Goal: Task Accomplishment & Management: Manage account settings

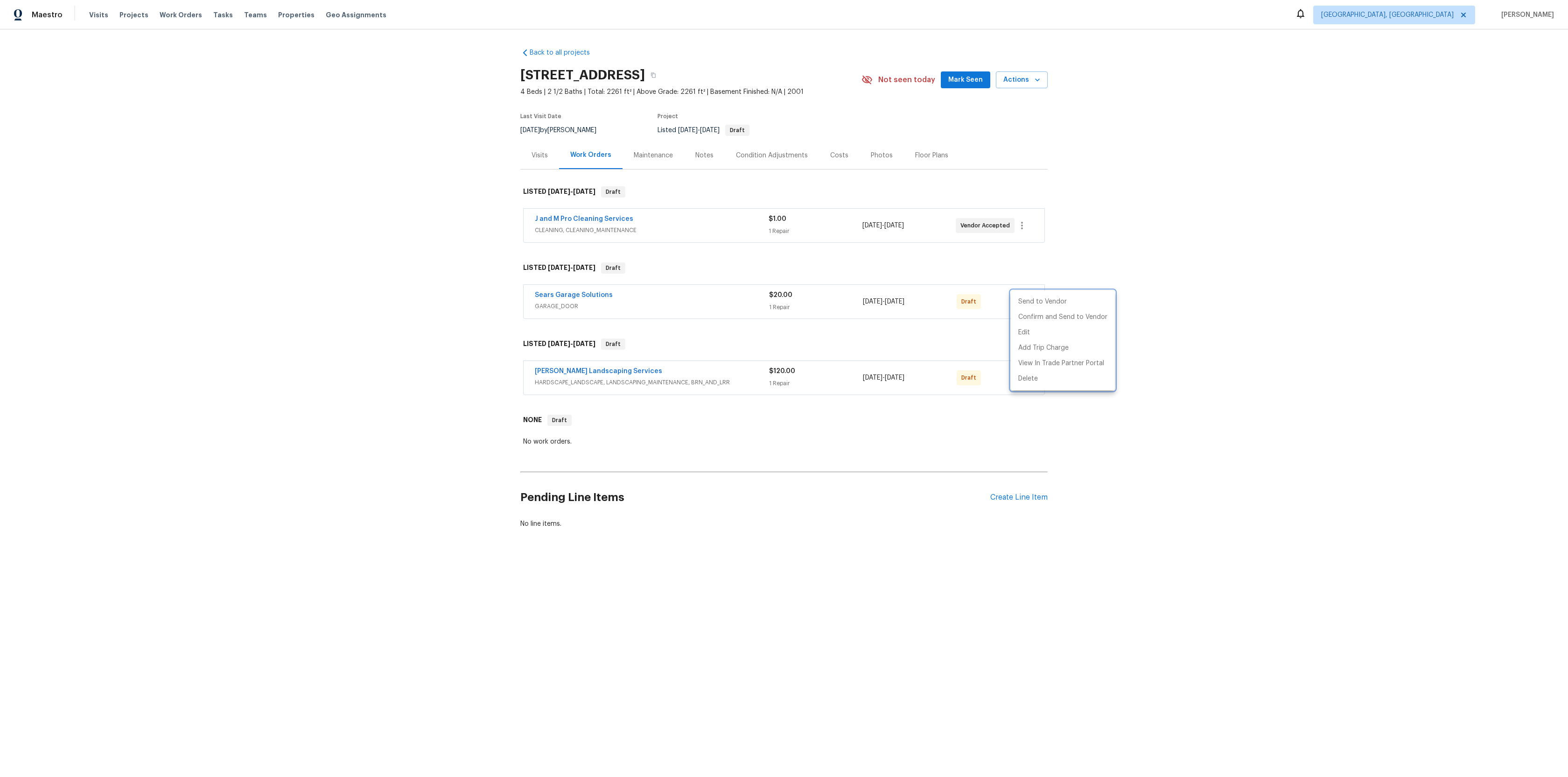
click at [507, 222] on div at bounding box center [784, 388] width 1568 height 777
click at [719, 296] on div "Sears Garage Solutions" at bounding box center [652, 296] width 234 height 11
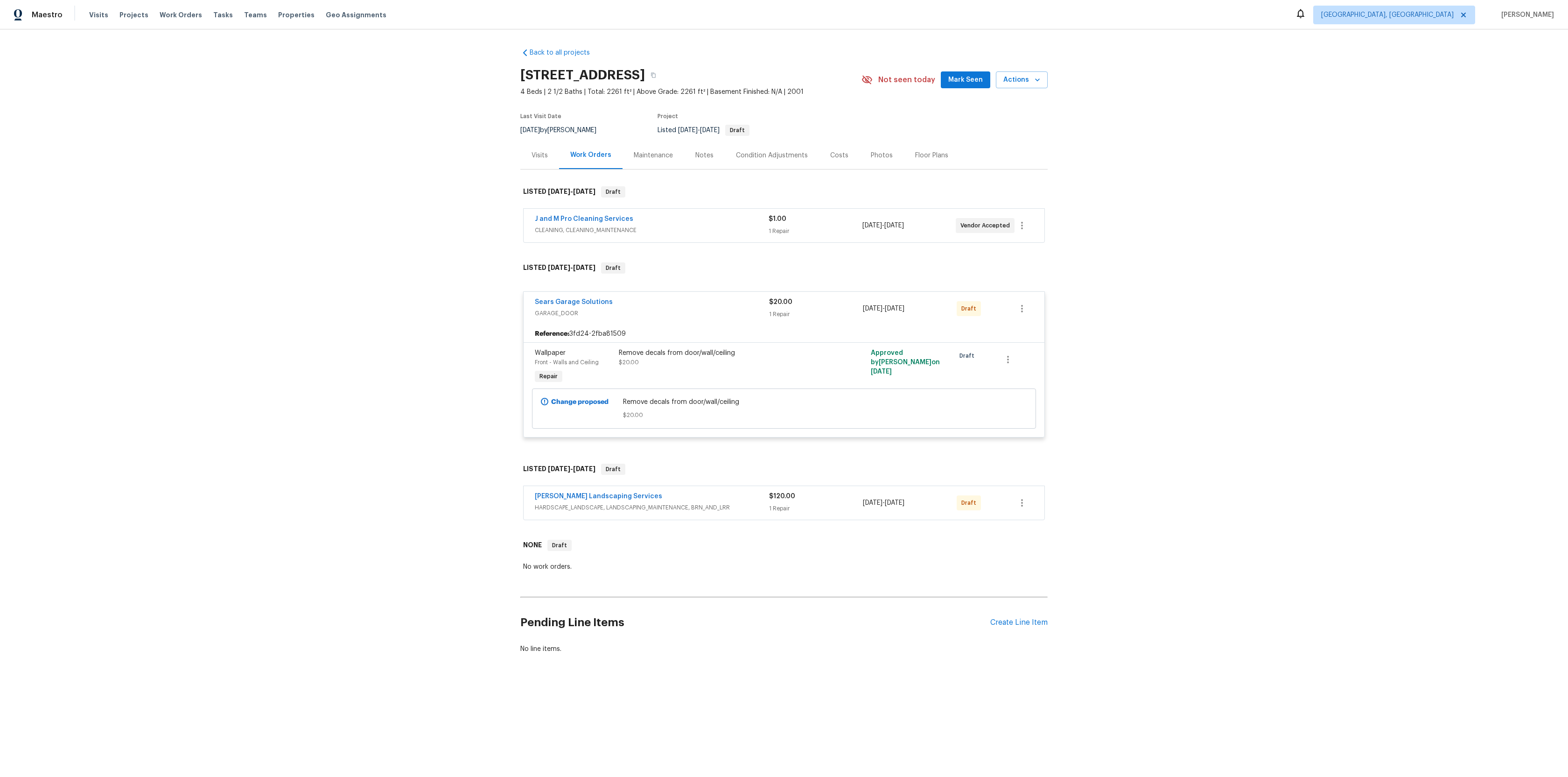
click at [719, 296] on div "Sears Garage Solutions GARAGE_DOOR $20.00 1 Repair [DATE] - [DATE] Draft" at bounding box center [784, 308] width 521 height 33
click at [1013, 313] on button "button" at bounding box center [1022, 308] width 23 height 23
click at [1040, 310] on li "Send to Vendor" at bounding box center [1063, 309] width 104 height 15
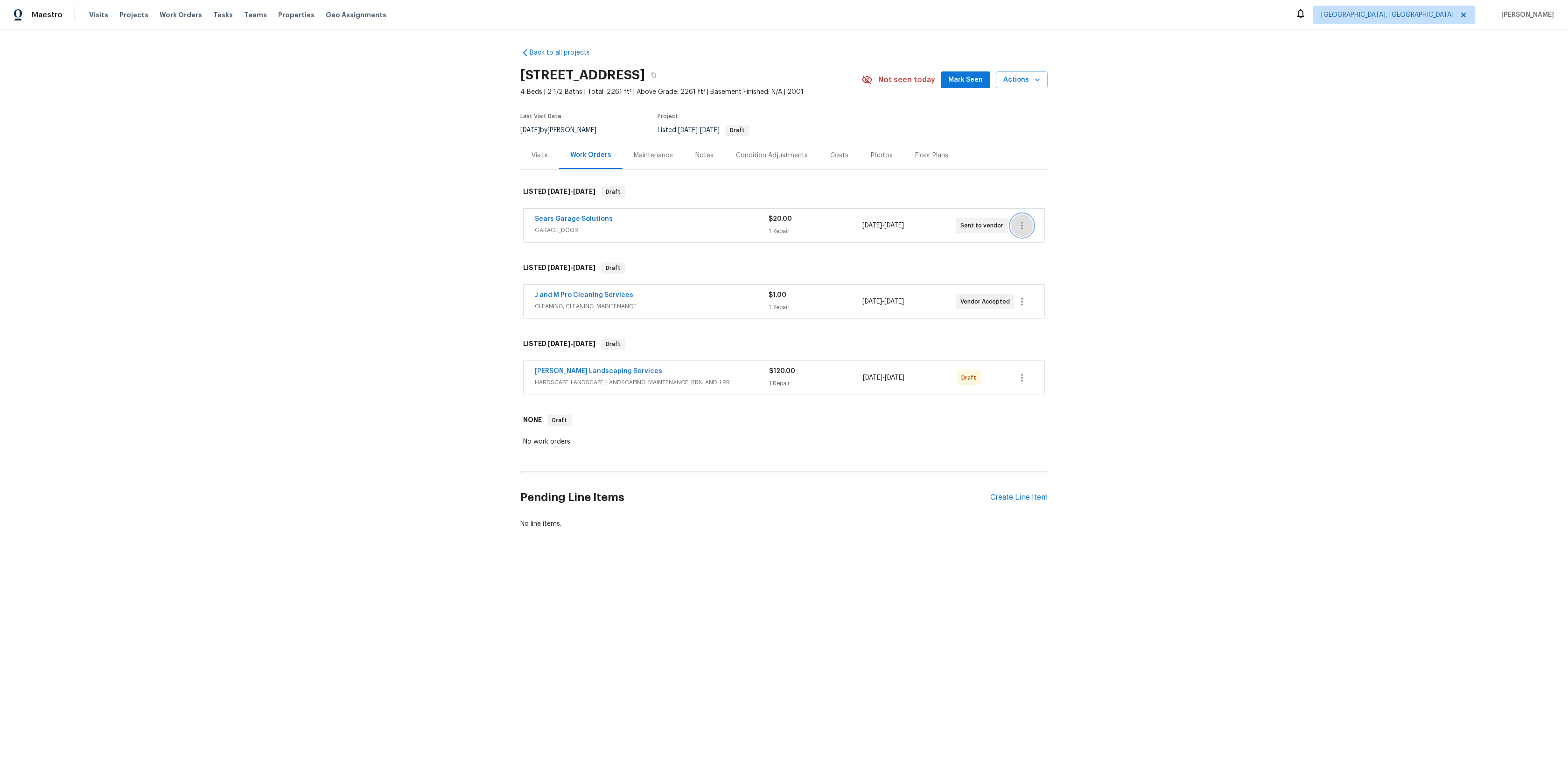
click at [1021, 221] on icon "button" at bounding box center [1022, 225] width 11 height 11
click at [1048, 258] on li "View In Trade Partner Portal" at bounding box center [1062, 256] width 101 height 15
click at [541, 158] on div at bounding box center [784, 388] width 1568 height 777
click at [541, 158] on div "Visits" at bounding box center [539, 155] width 16 height 9
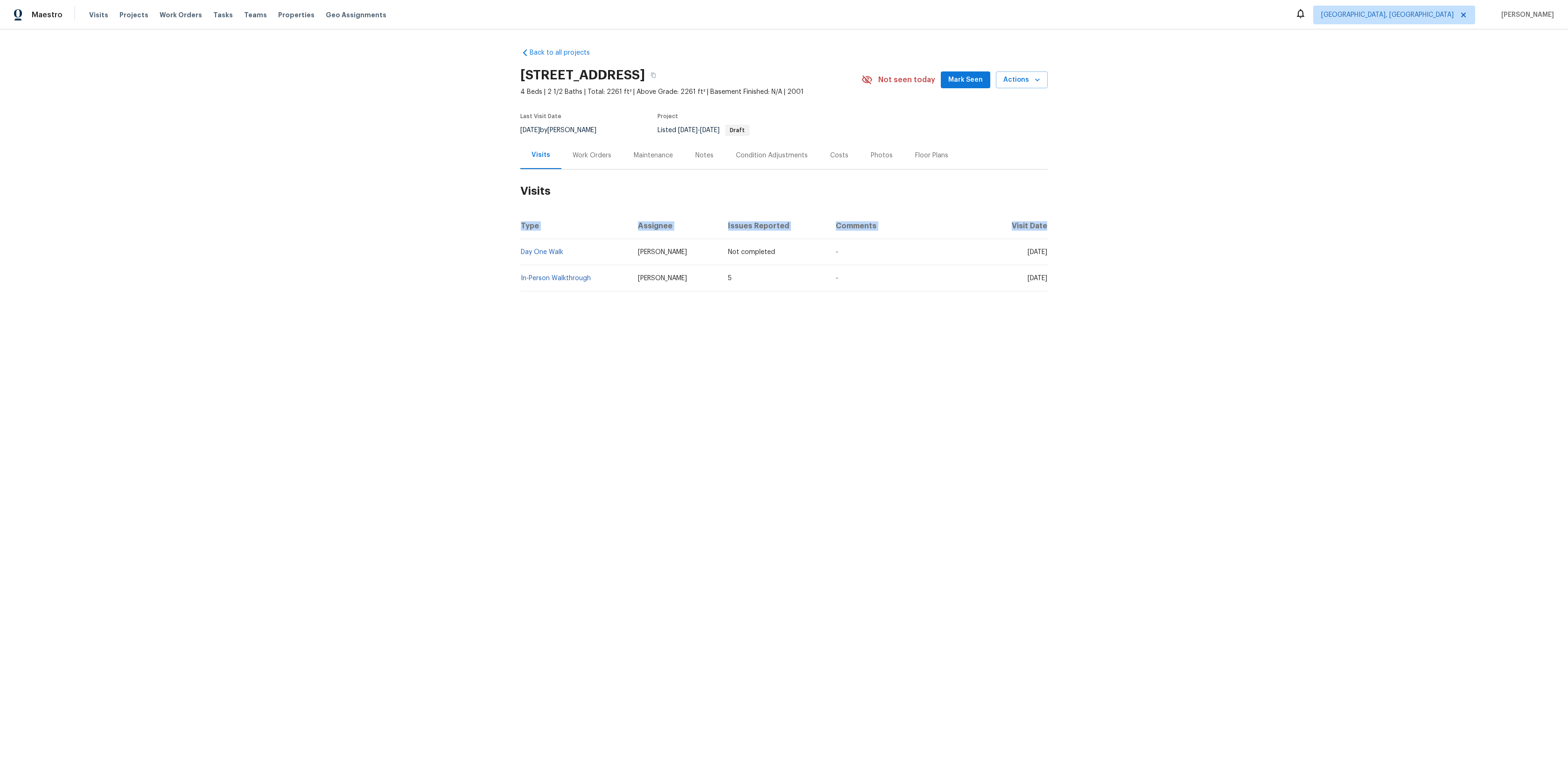
drag, startPoint x: 544, startPoint y: 243, endPoint x: 692, endPoint y: 189, distance: 157.5
click at [691, 191] on section "Visits Type Assignee Issues Reported Comments Visit Date Day One Walk [PERSON_N…" at bounding box center [784, 230] width 527 height 122
click at [692, 189] on h2 "Visits" at bounding box center [784, 191] width 527 height 43
click at [545, 54] on link "Back to all projects" at bounding box center [565, 52] width 89 height 9
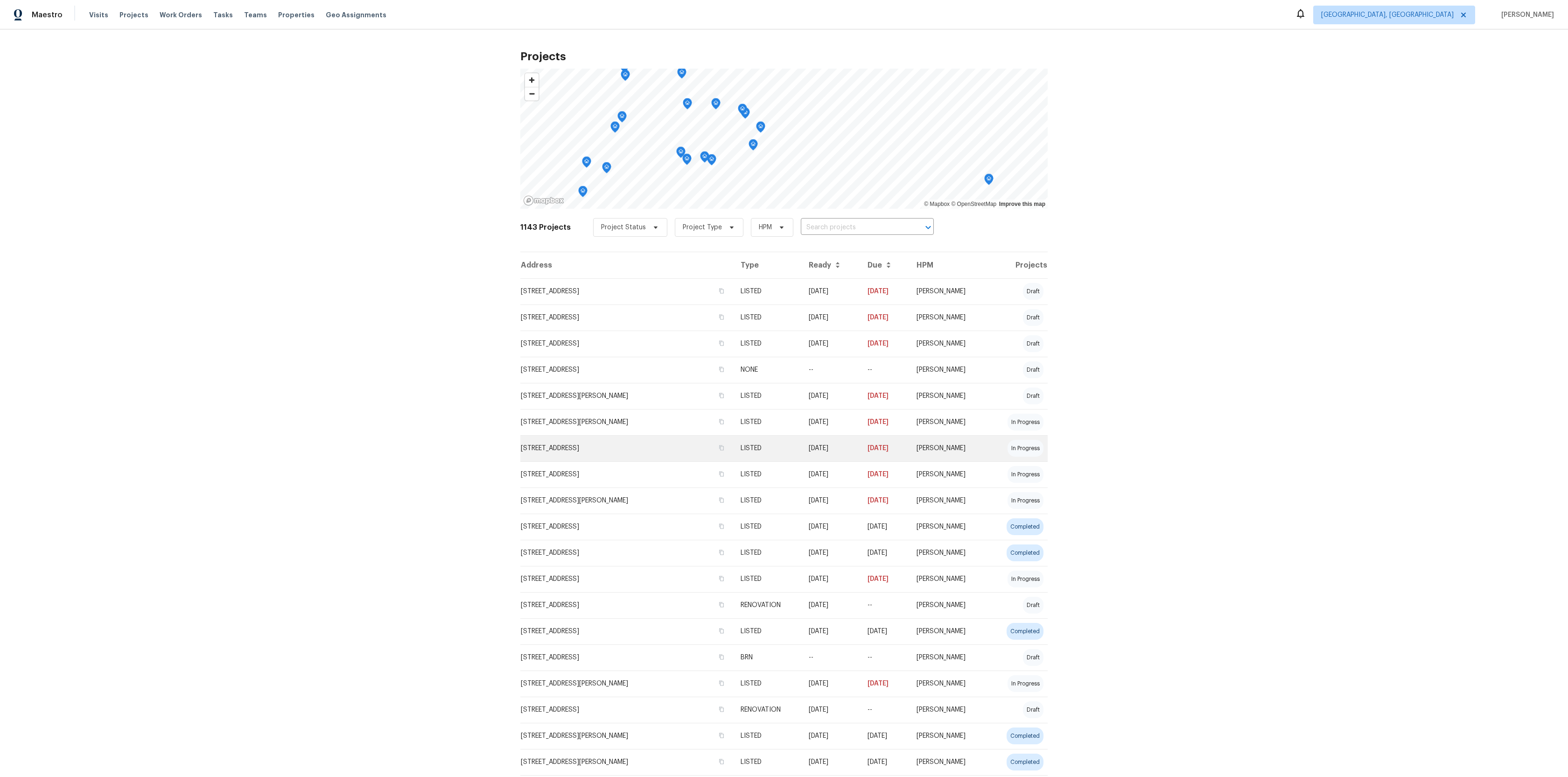
click at [582, 442] on td "[STREET_ADDRESS]" at bounding box center [627, 448] width 213 height 26
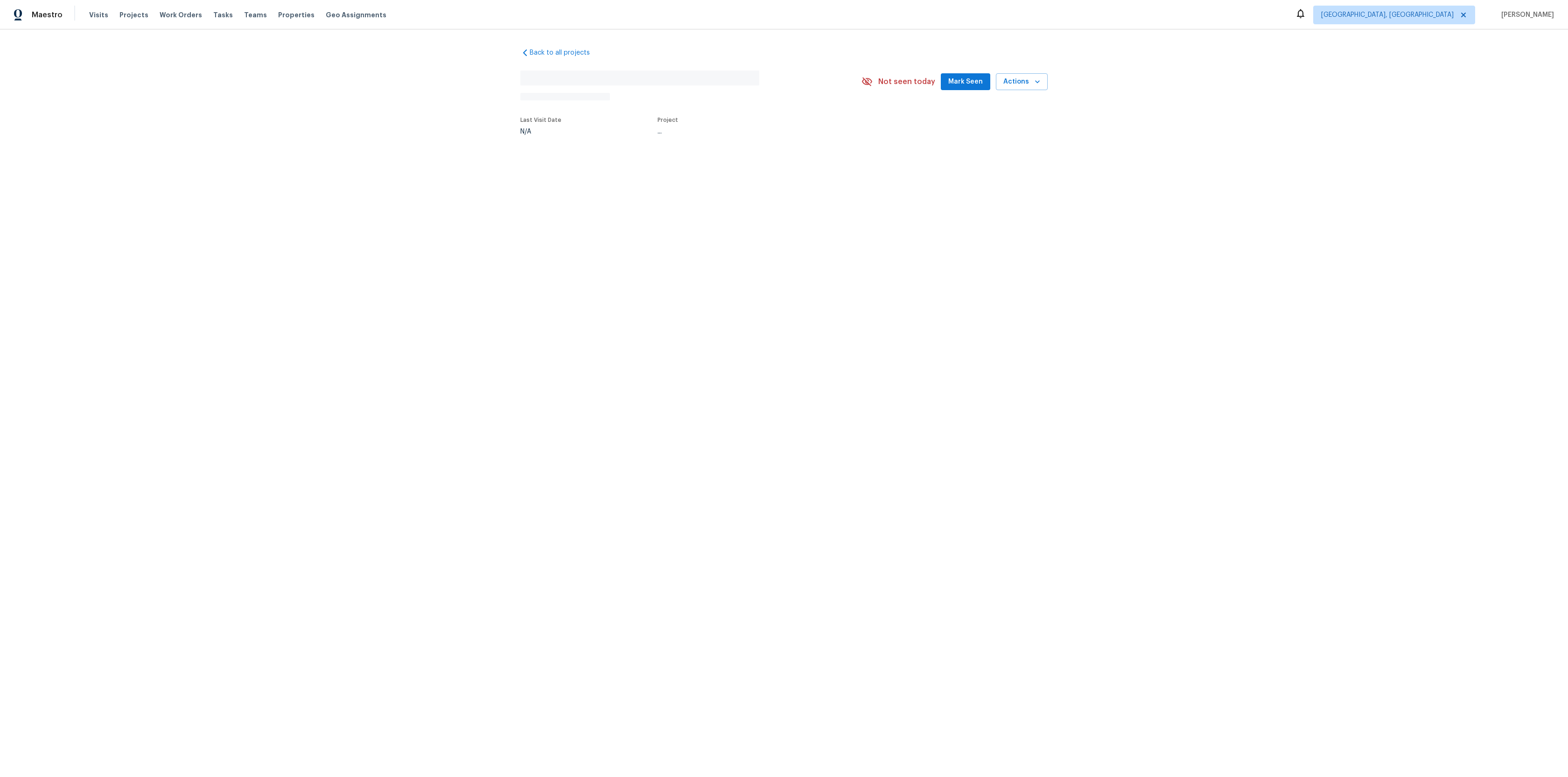
click at [581, 197] on html "Maestro Visits Projects Work Orders Tasks Teams Properties Geo Assignments [GEO…" at bounding box center [784, 98] width 1568 height 197
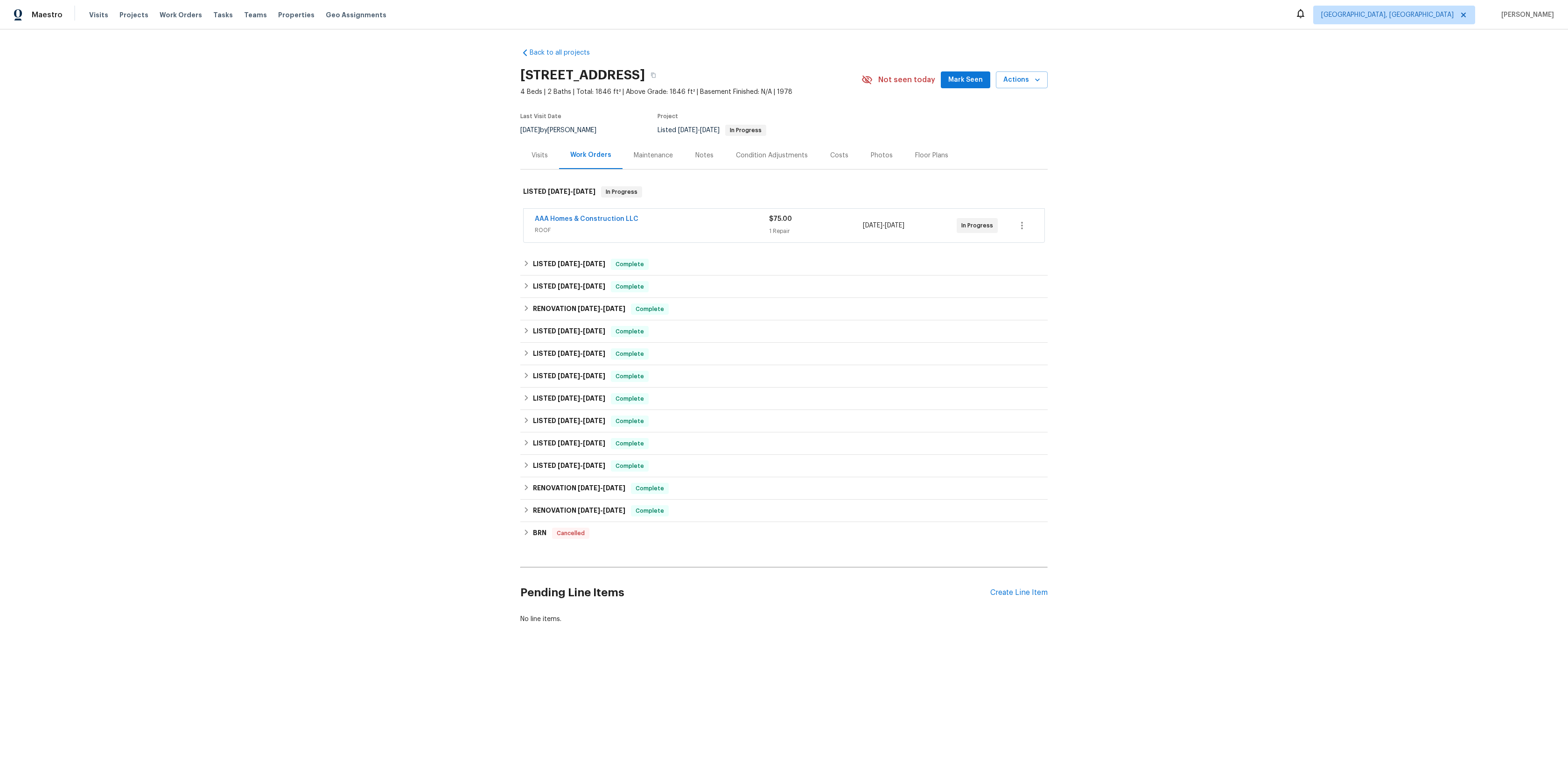
click at [628, 164] on div "Maintenance" at bounding box center [653, 155] width 61 height 27
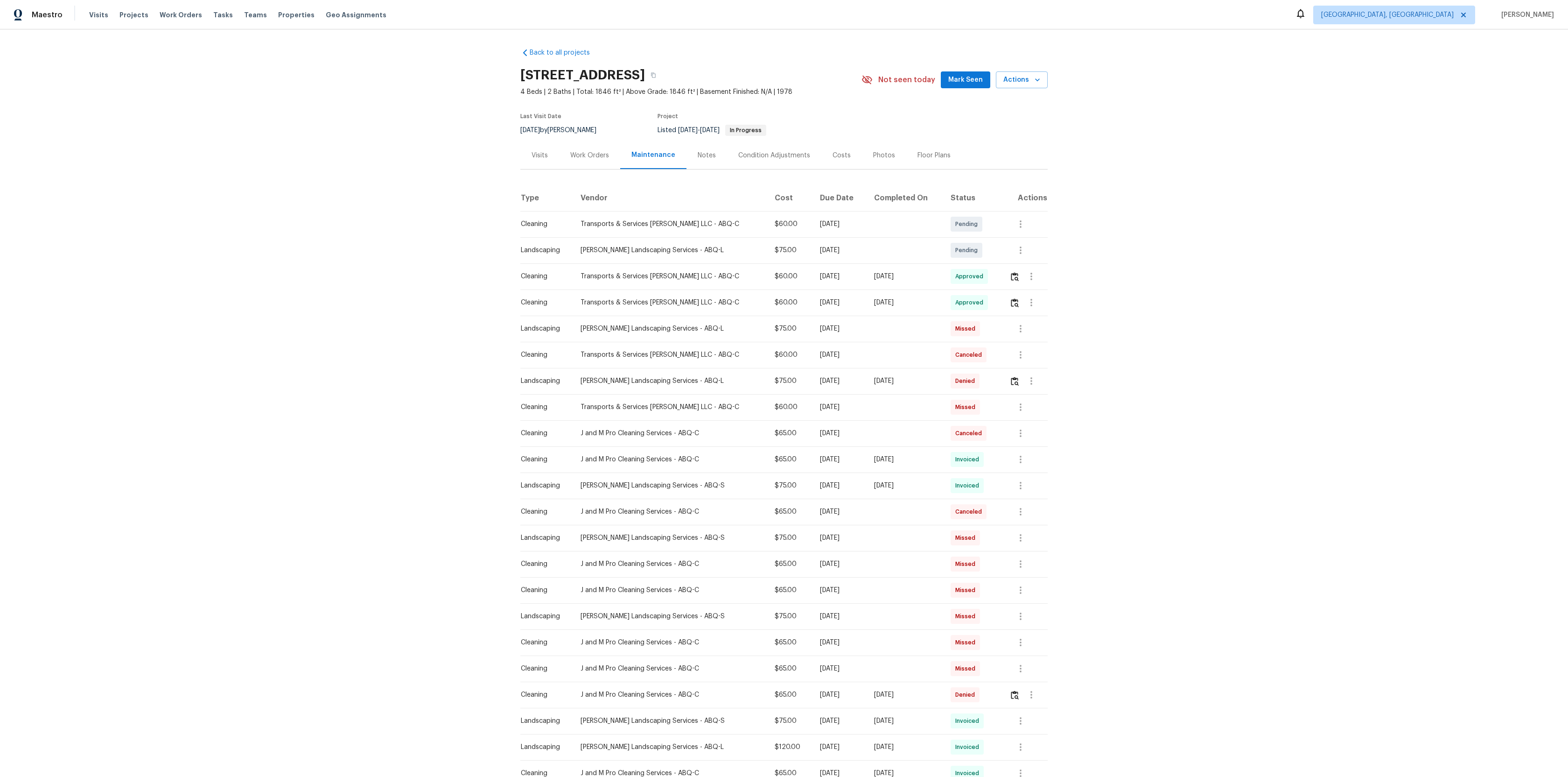
click at [677, 164] on div "Maintenance" at bounding box center [653, 155] width 66 height 27
click at [690, 158] on div "Notes" at bounding box center [707, 155] width 41 height 27
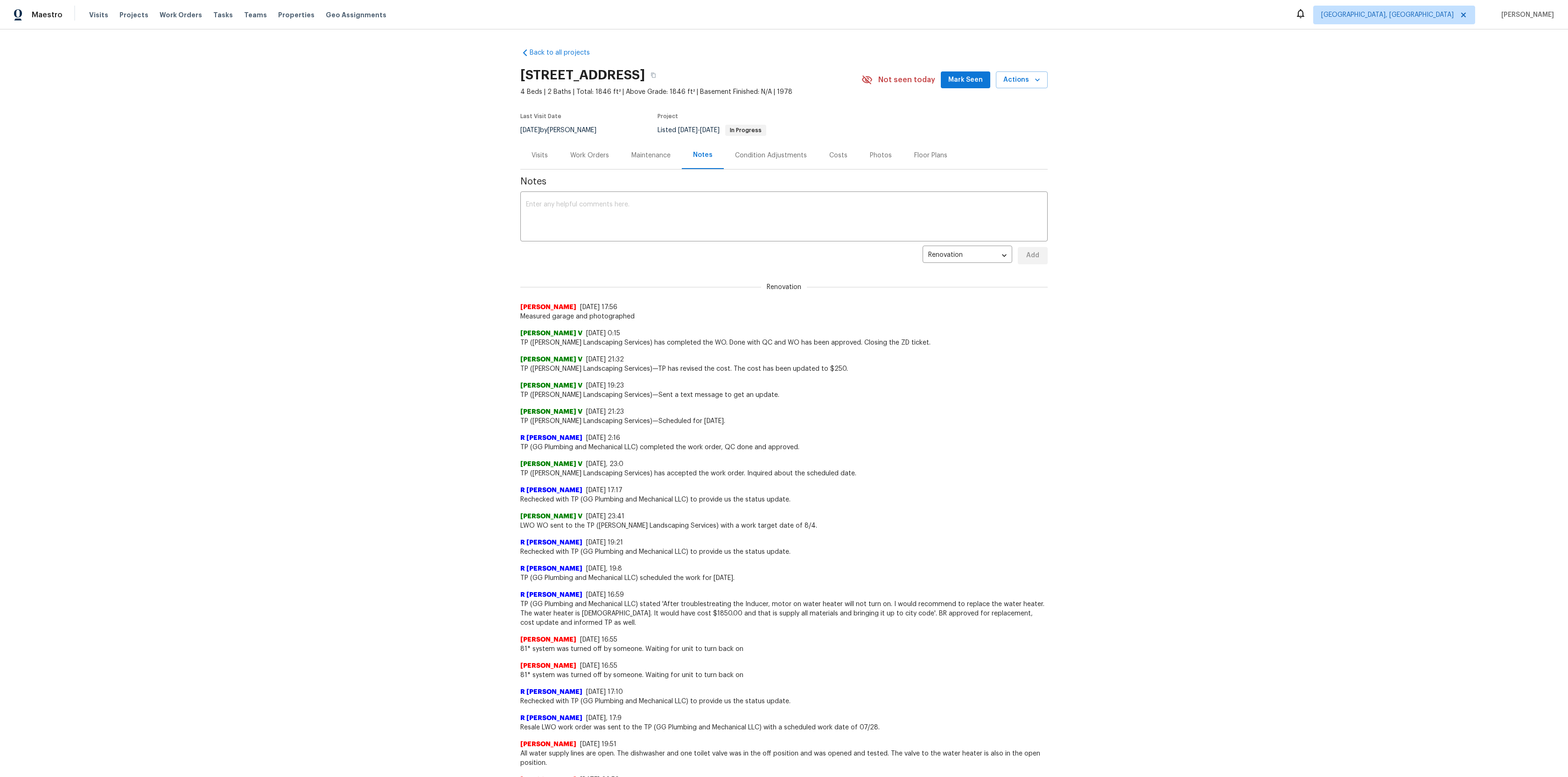
click at [89, 23] on div "Visits Projects Work Orders Tasks Teams Properties Geo Assignments" at bounding box center [243, 15] width 309 height 19
click at [91, 18] on span "Visits" at bounding box center [98, 15] width 19 height 9
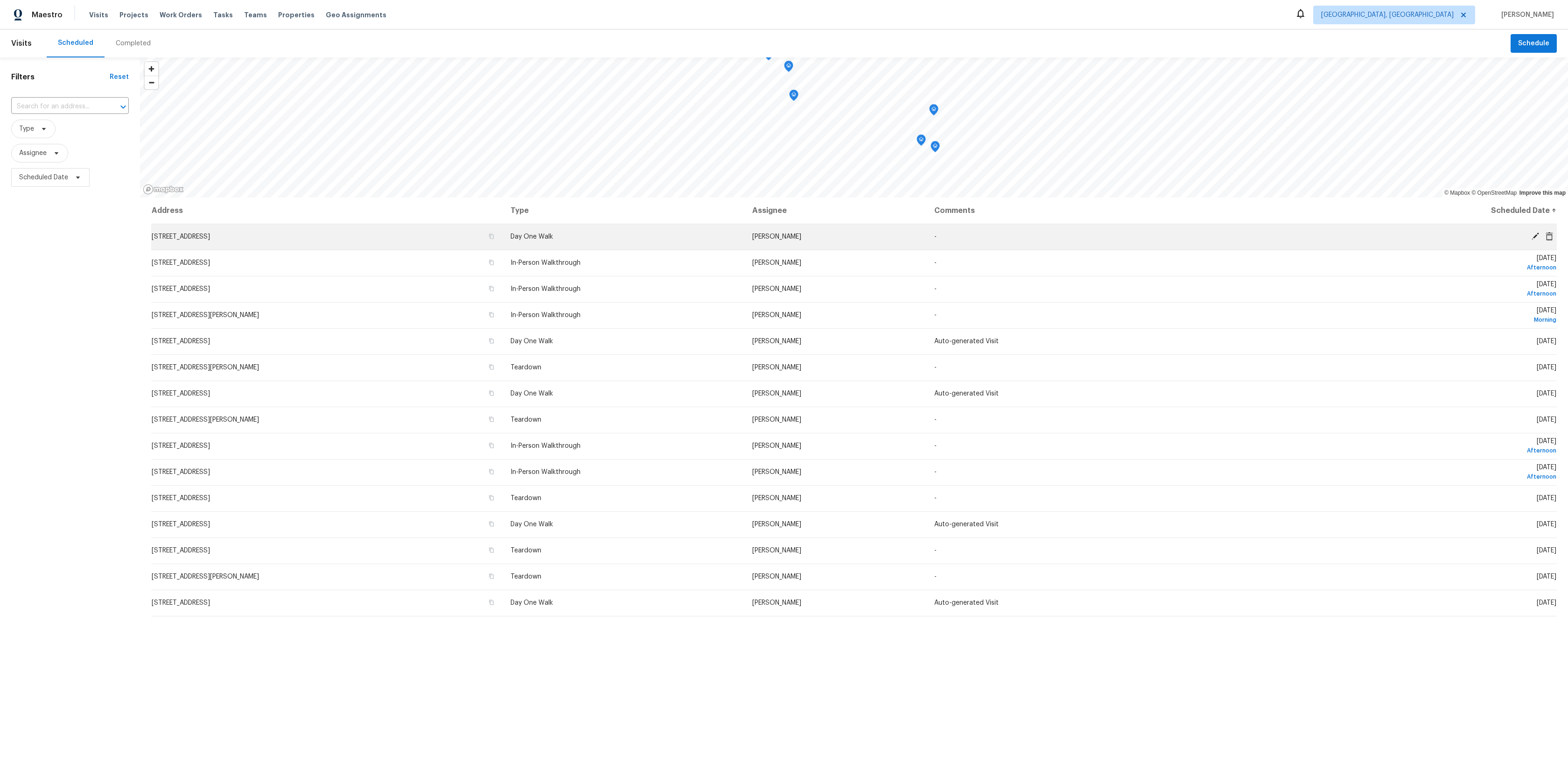
click at [351, 230] on td "[STREET_ADDRESS]" at bounding box center [327, 236] width 352 height 26
click at [320, 243] on td "[STREET_ADDRESS]" at bounding box center [327, 236] width 352 height 26
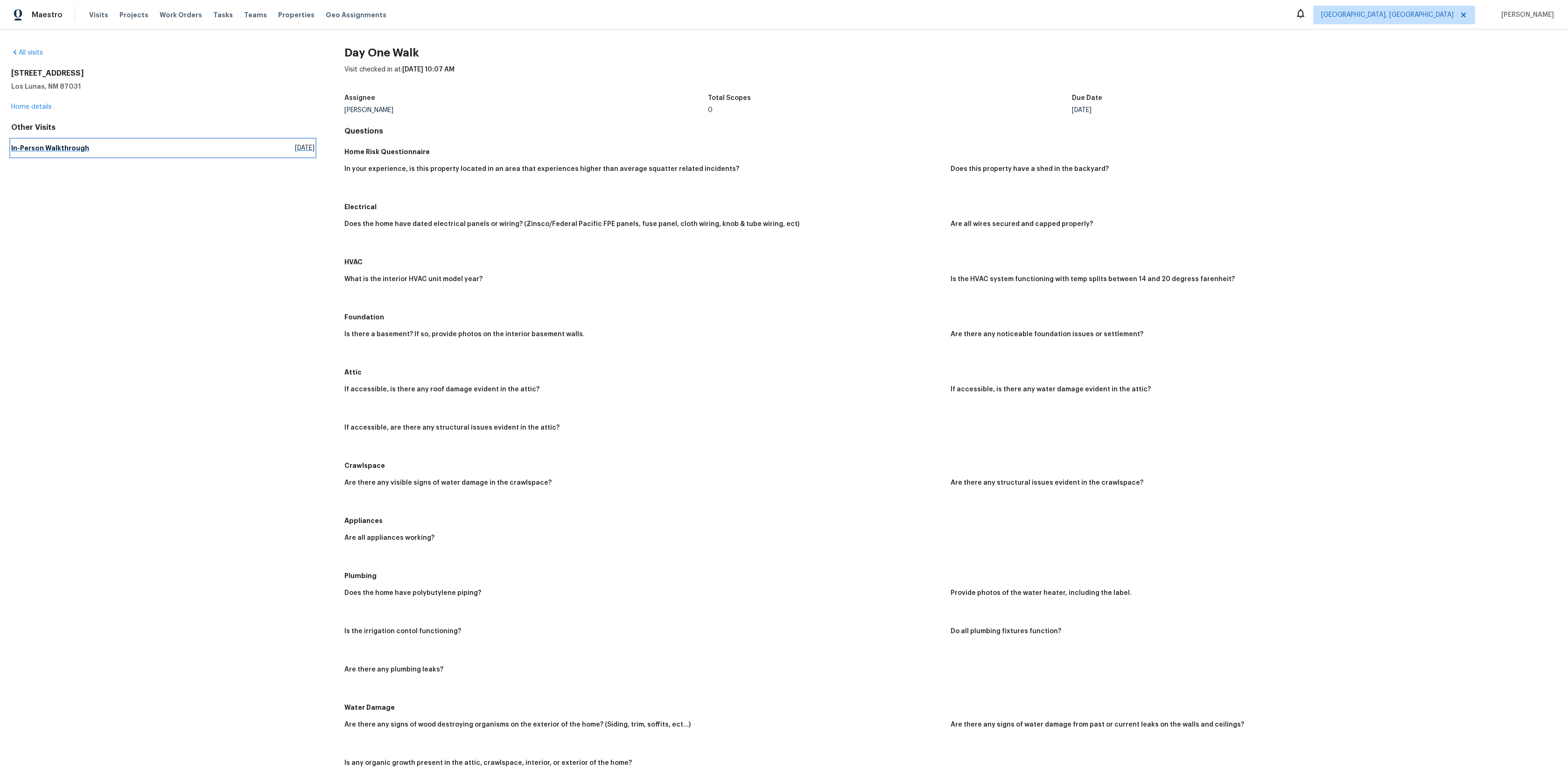
click at [68, 155] on link "In-Person Walkthrough Mon, Dec 16 2024" at bounding box center [163, 148] width 303 height 17
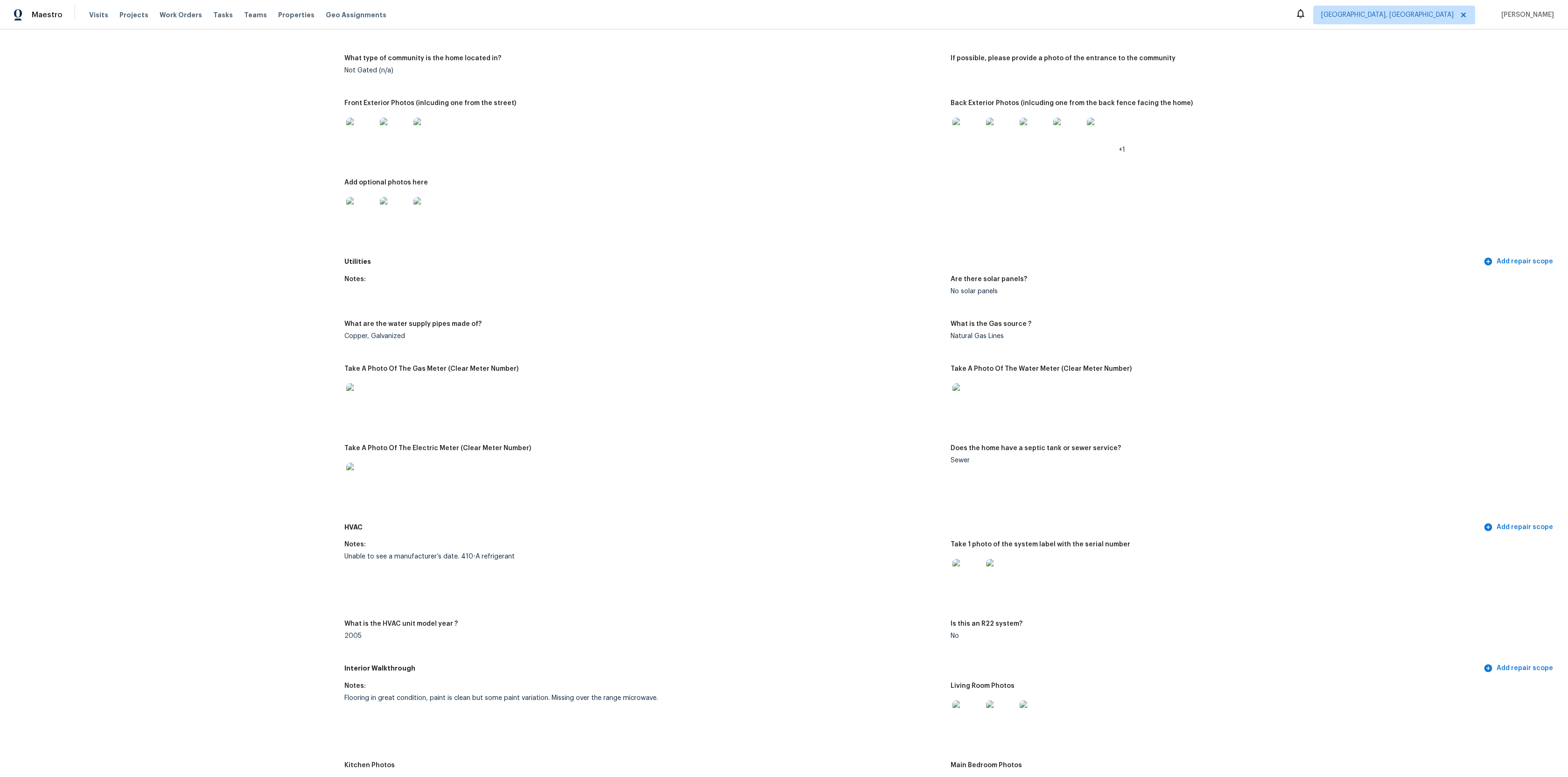
scroll to position [270, 0]
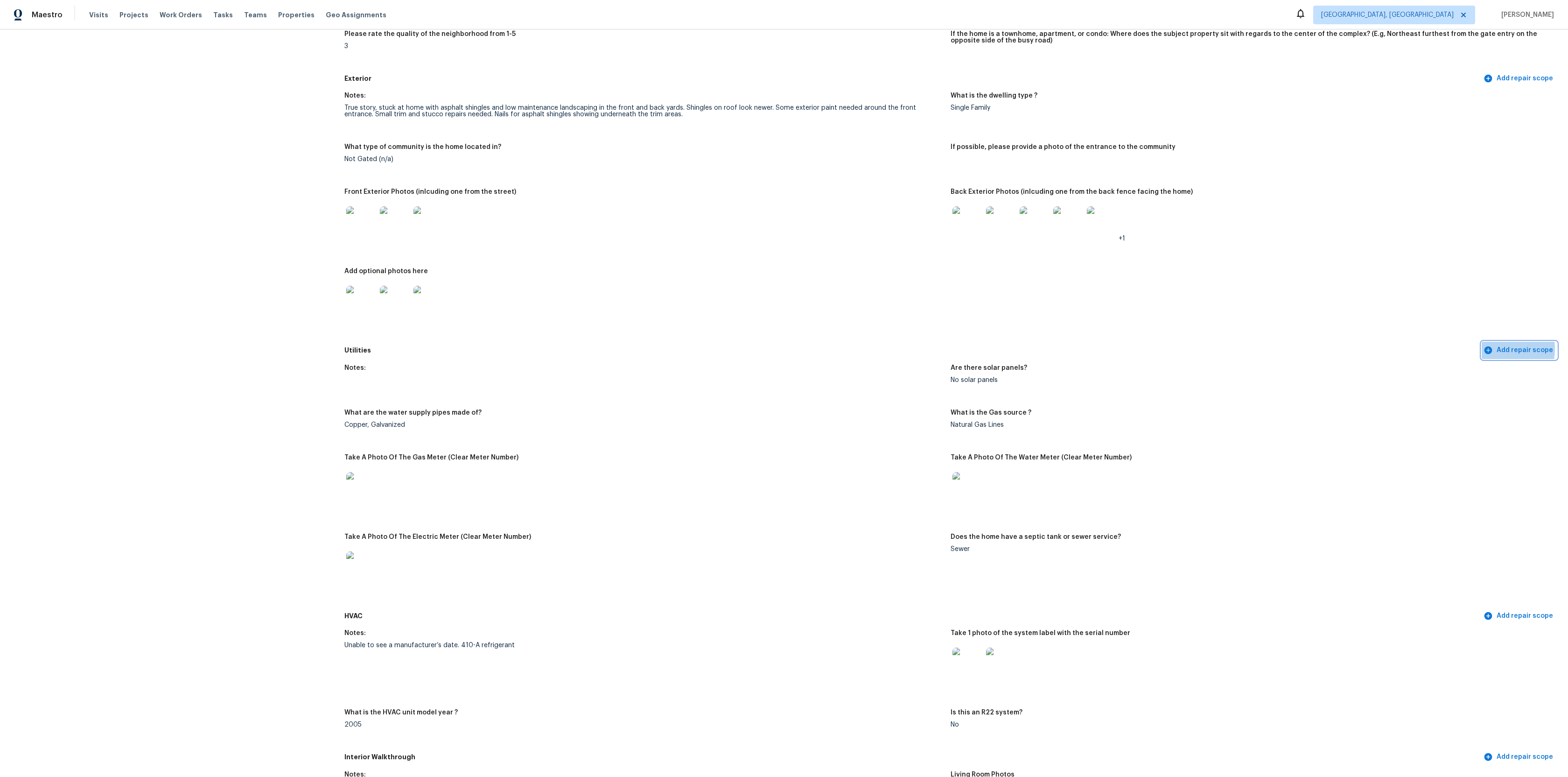
click at [1497, 349] on span "Add repair scope" at bounding box center [1519, 350] width 68 height 12
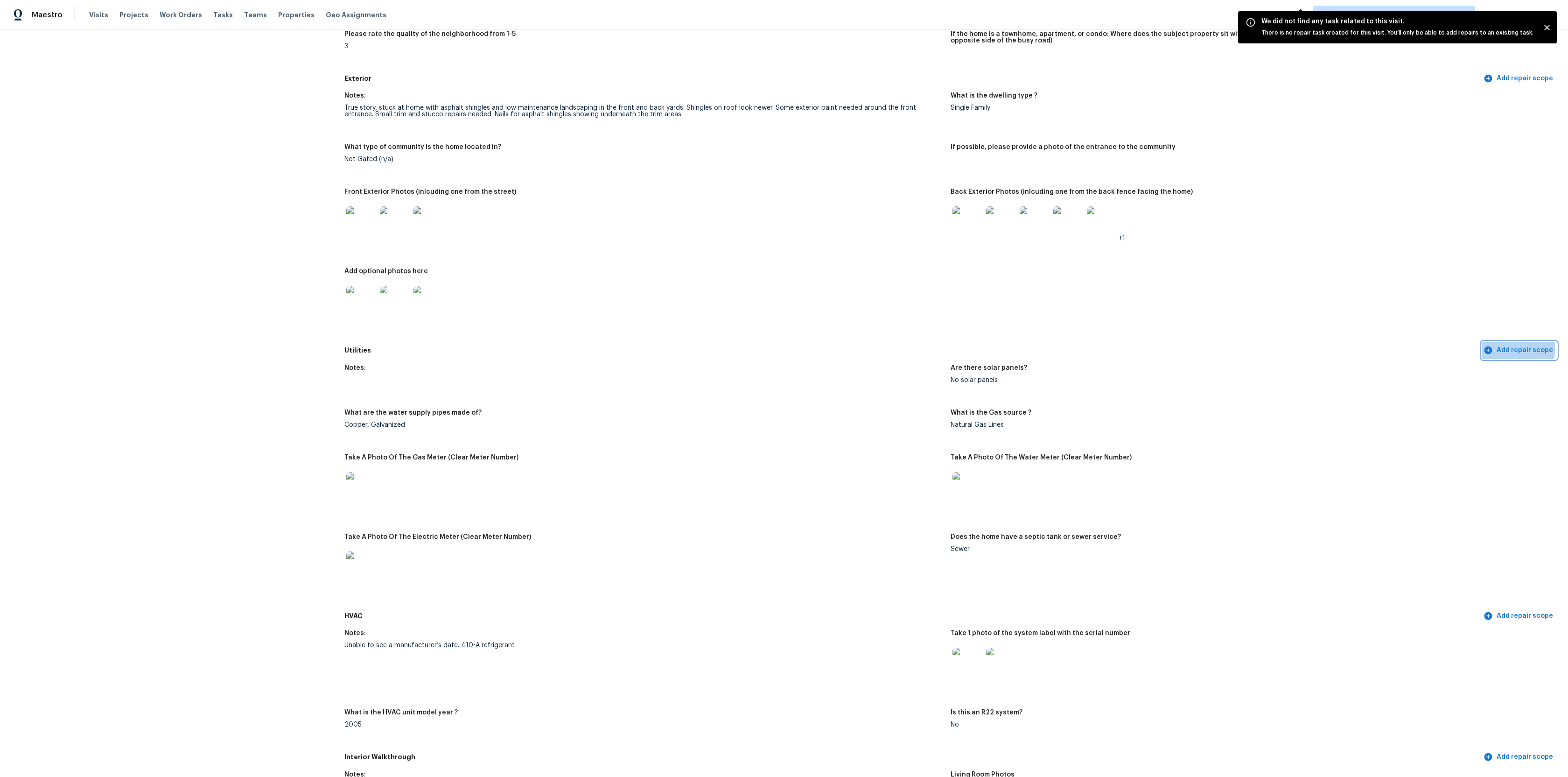
click at [1497, 349] on span "Add repair scope" at bounding box center [1519, 350] width 68 height 12
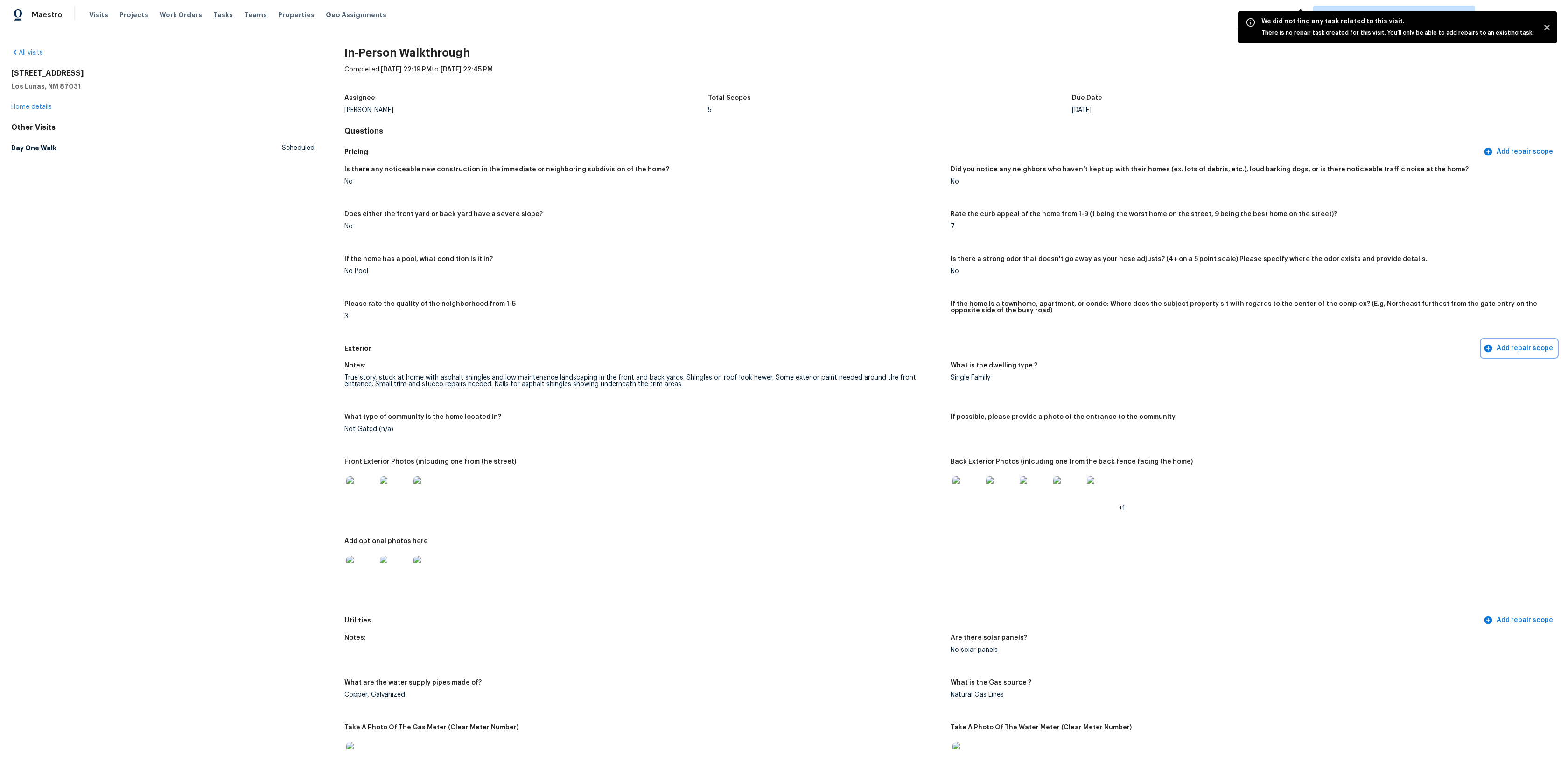
click at [1498, 348] on span "Add repair scope" at bounding box center [1519, 348] width 68 height 12
click at [1503, 145] on button "Add repair scope" at bounding box center [1519, 152] width 75 height 17
click at [35, 146] on h5 "Day One Walk" at bounding box center [33, 147] width 45 height 9
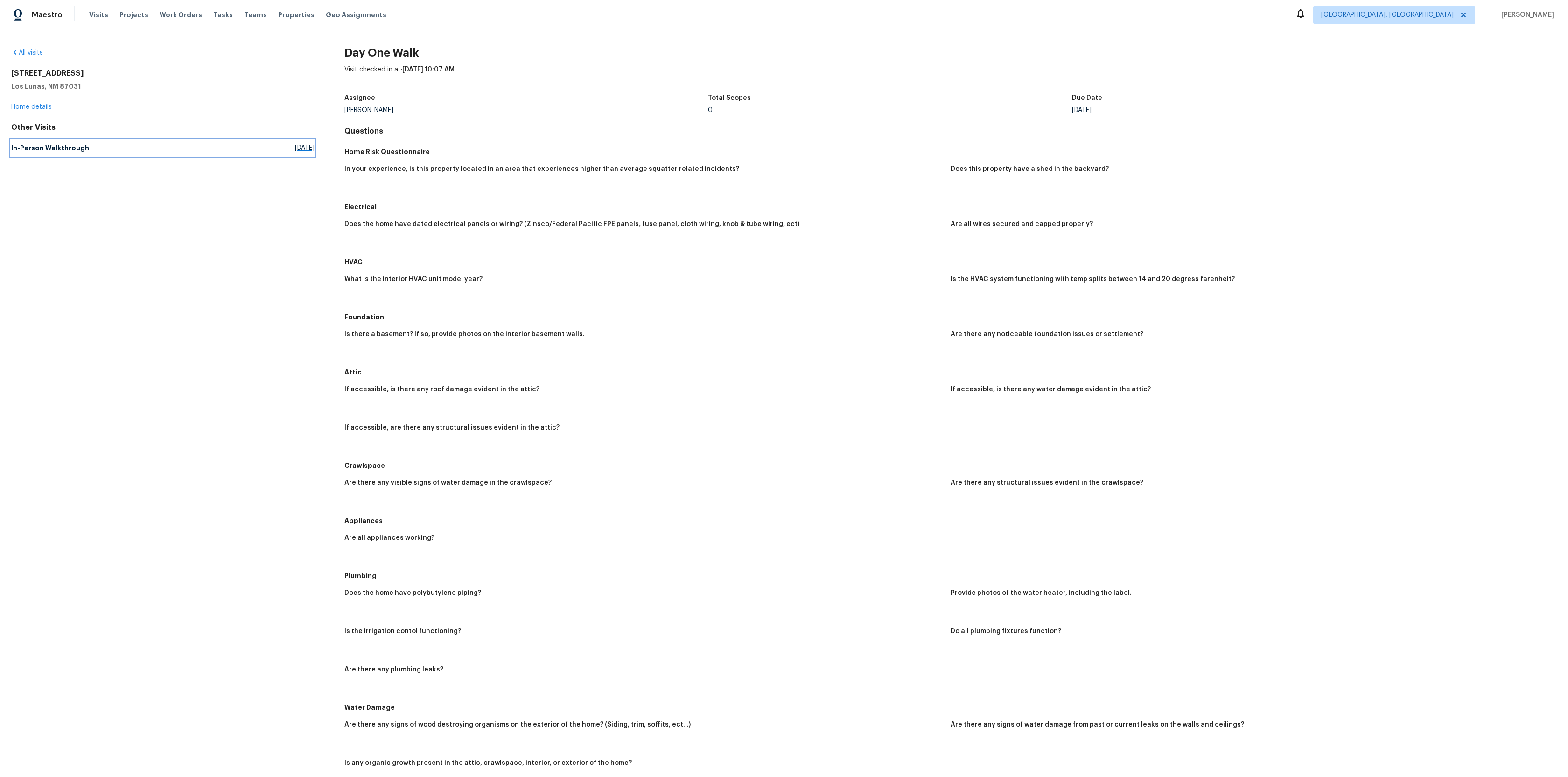
click at [38, 155] on link "In-Person Walkthrough Mon, Dec 16 2024" at bounding box center [163, 148] width 303 height 17
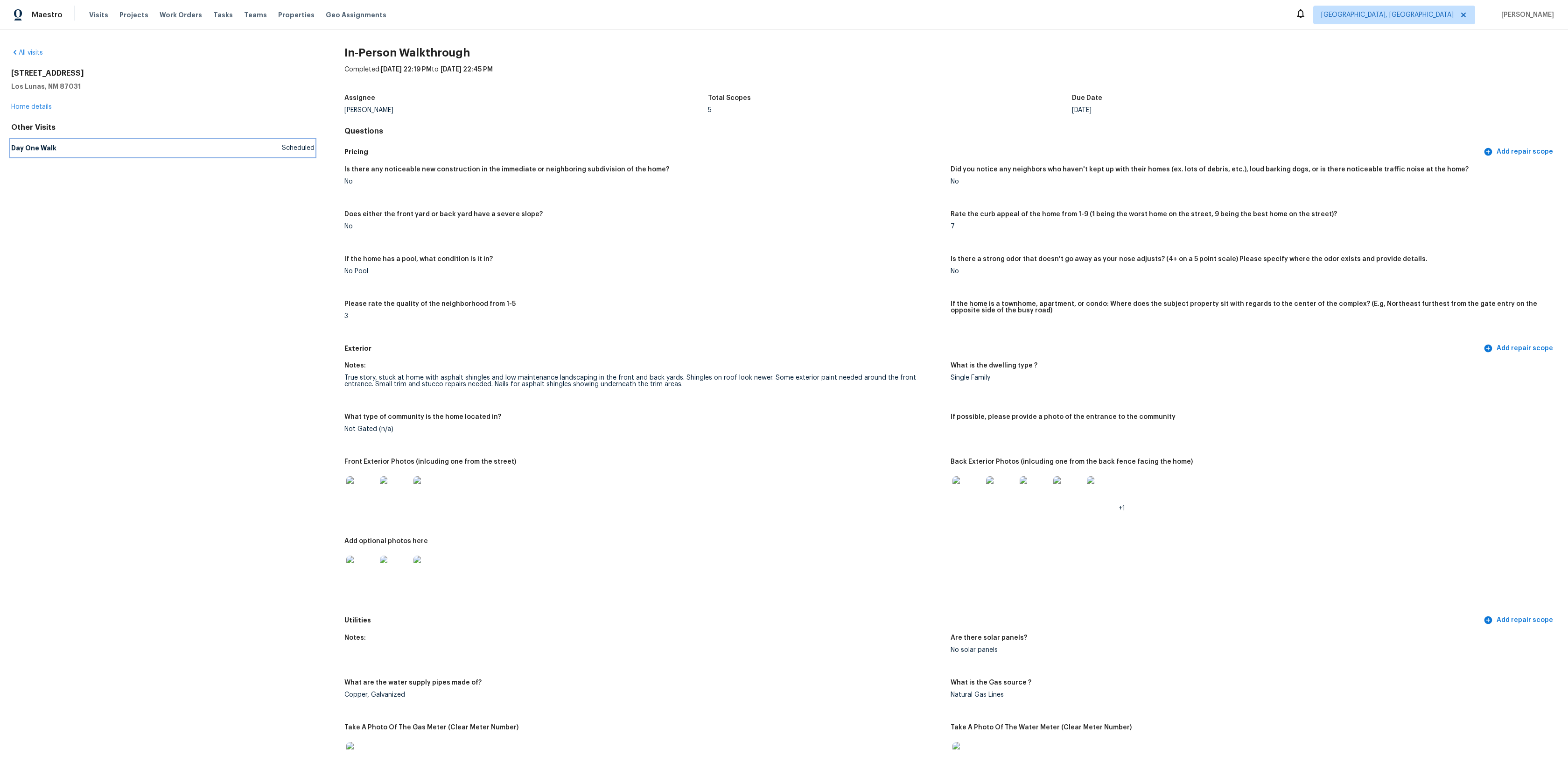
click at [38, 155] on link "Day One Walk Scheduled" at bounding box center [163, 148] width 303 height 17
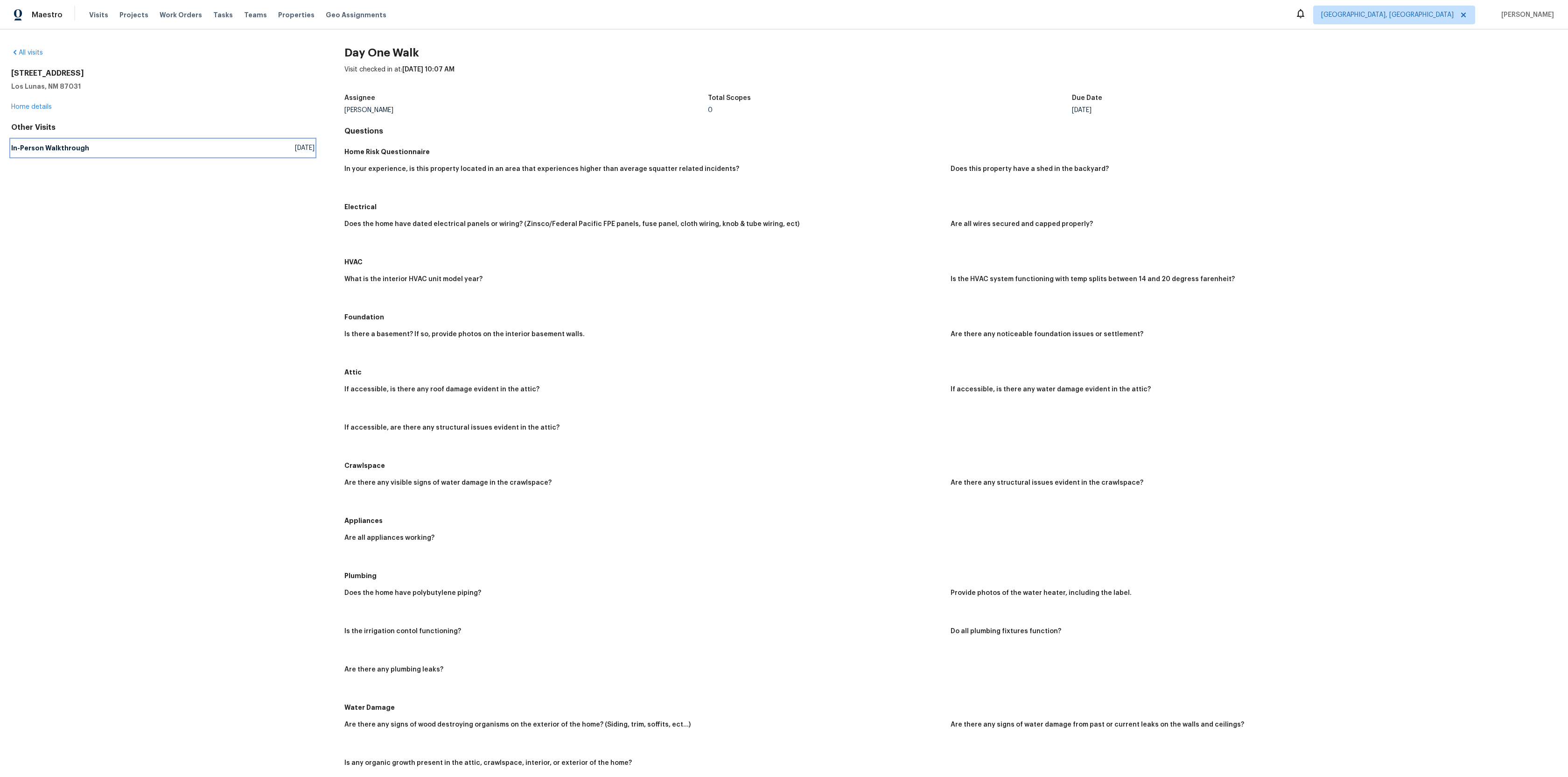
click at [38, 155] on link "In-Person Walkthrough Mon, Dec 16 2024" at bounding box center [163, 148] width 303 height 17
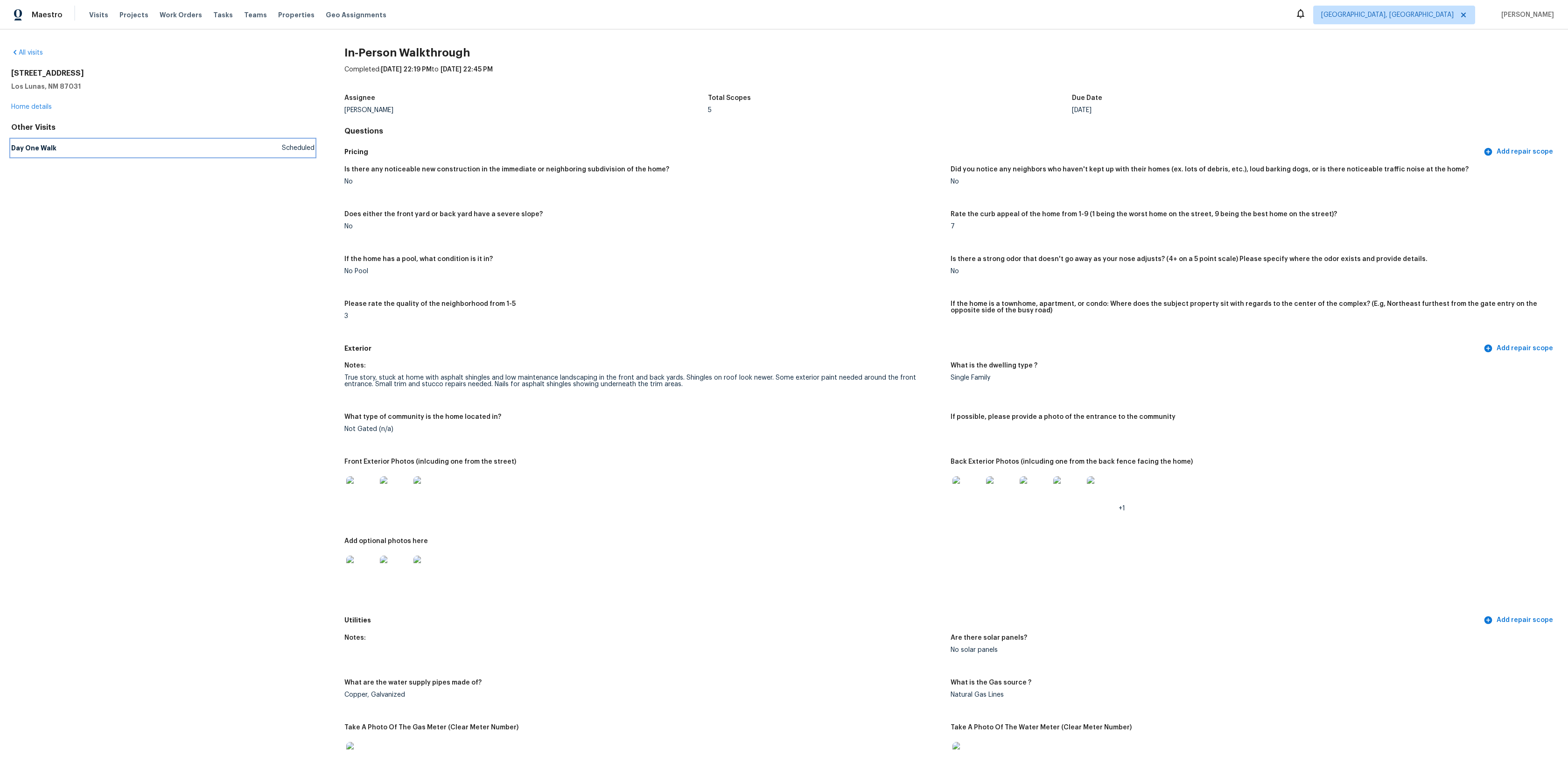
click at [38, 155] on link "Day One Walk Scheduled" at bounding box center [163, 148] width 303 height 17
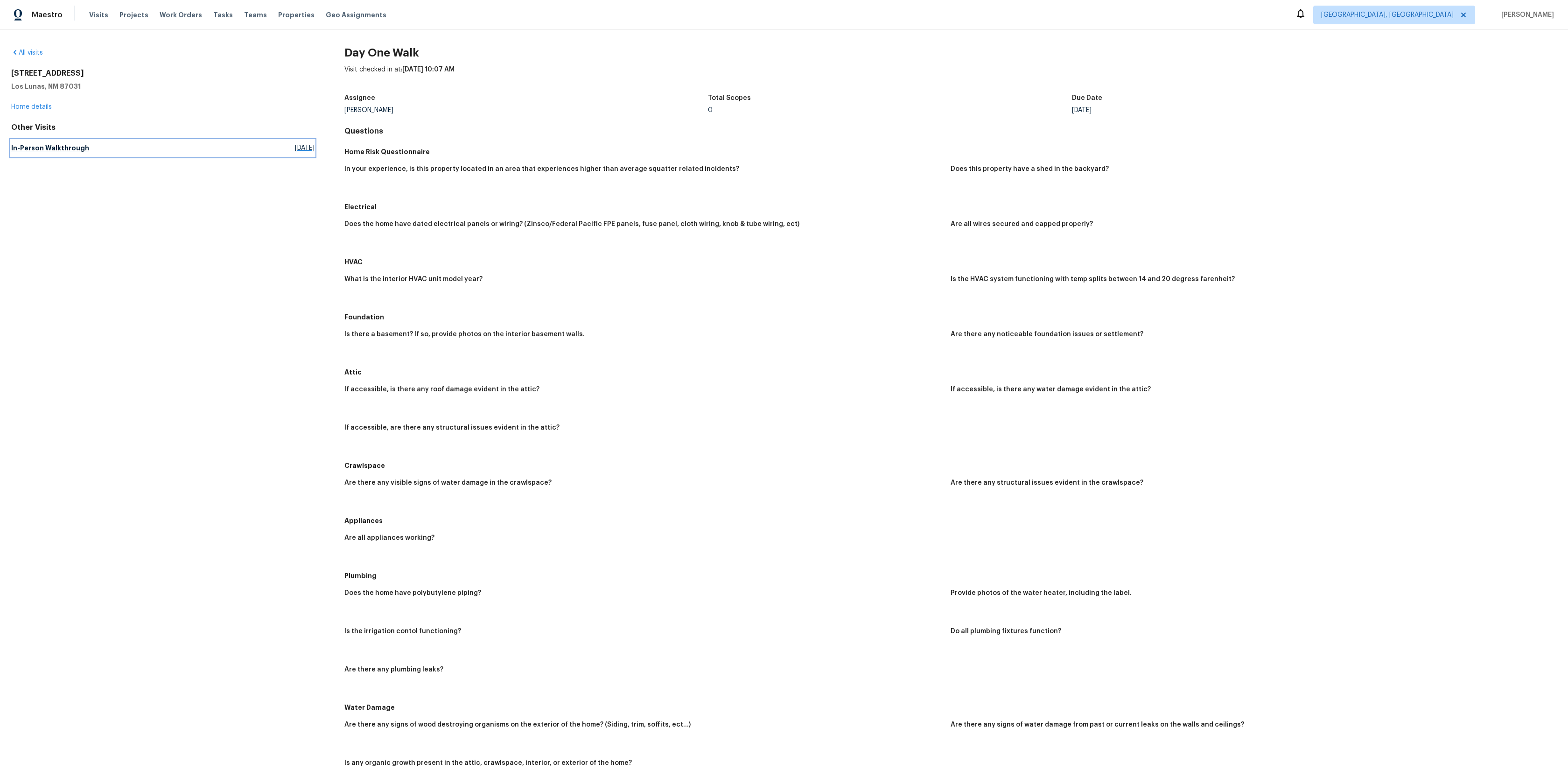
click at [38, 155] on link "In-Person Walkthrough Mon, Dec 16 2024" at bounding box center [163, 148] width 303 height 17
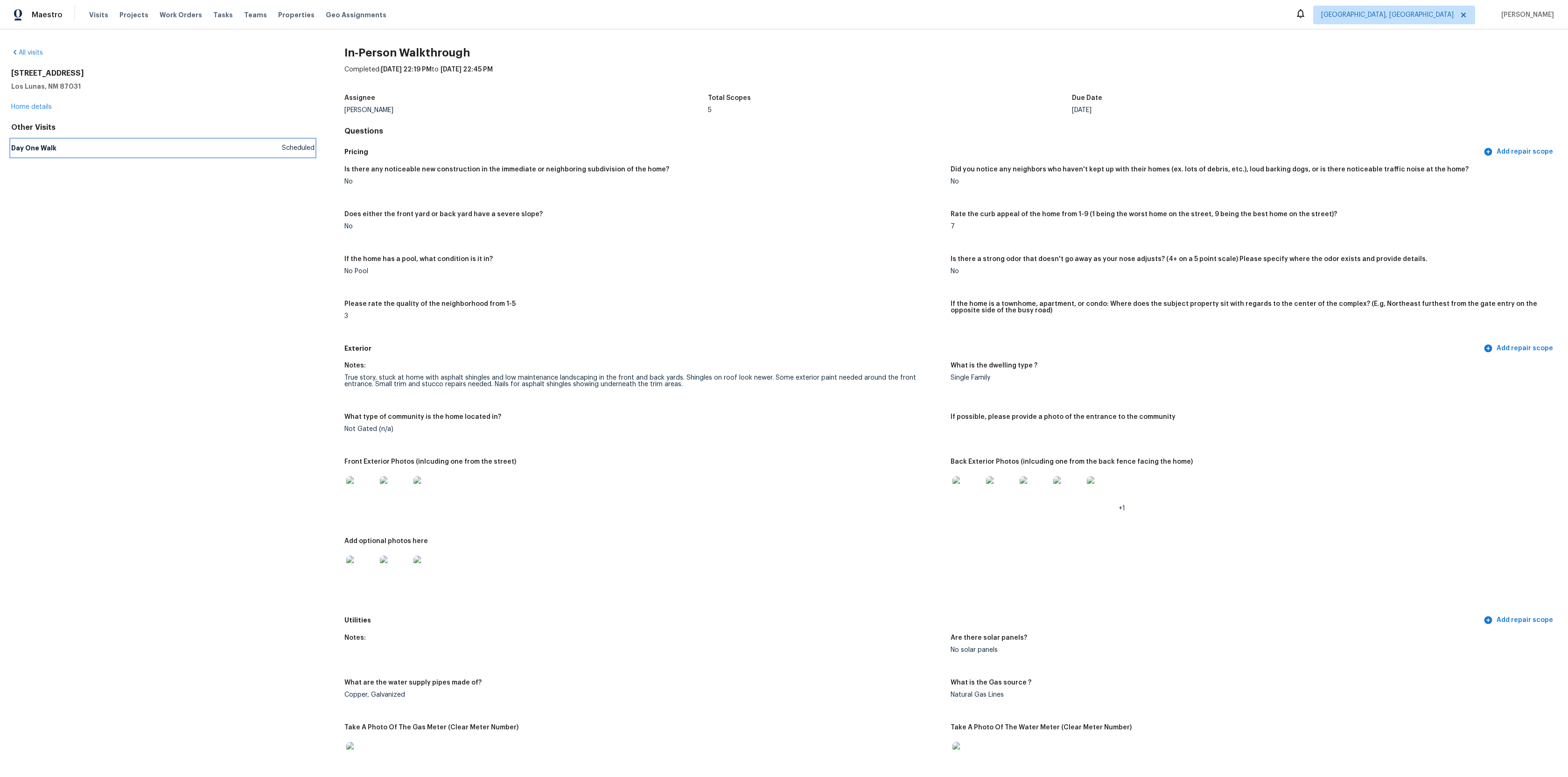
click at [38, 155] on link "Day One Walk Scheduled" at bounding box center [163, 148] width 303 height 17
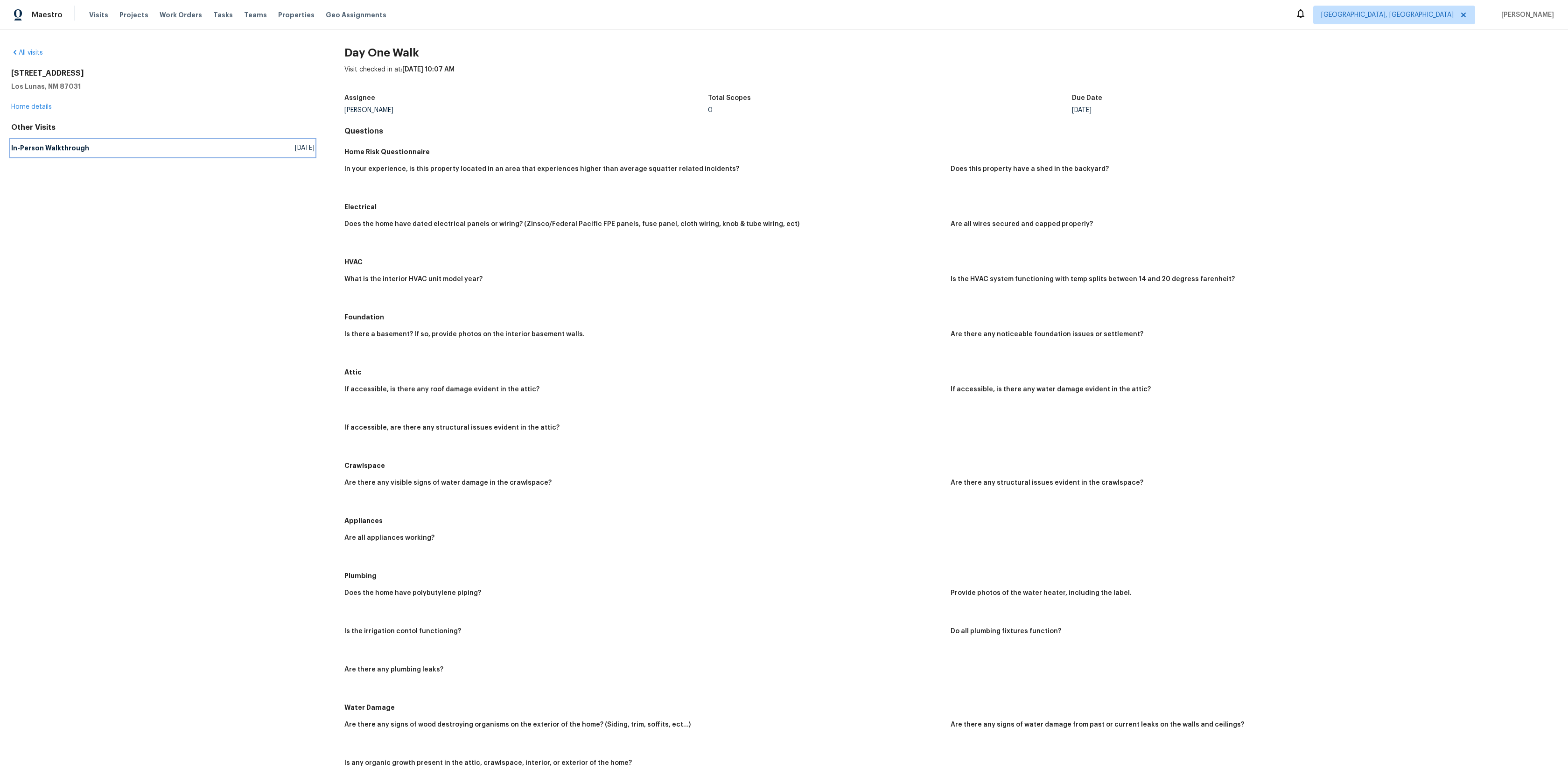
click at [38, 155] on link "In-Person Walkthrough Mon, Dec 16 2024" at bounding box center [163, 148] width 303 height 17
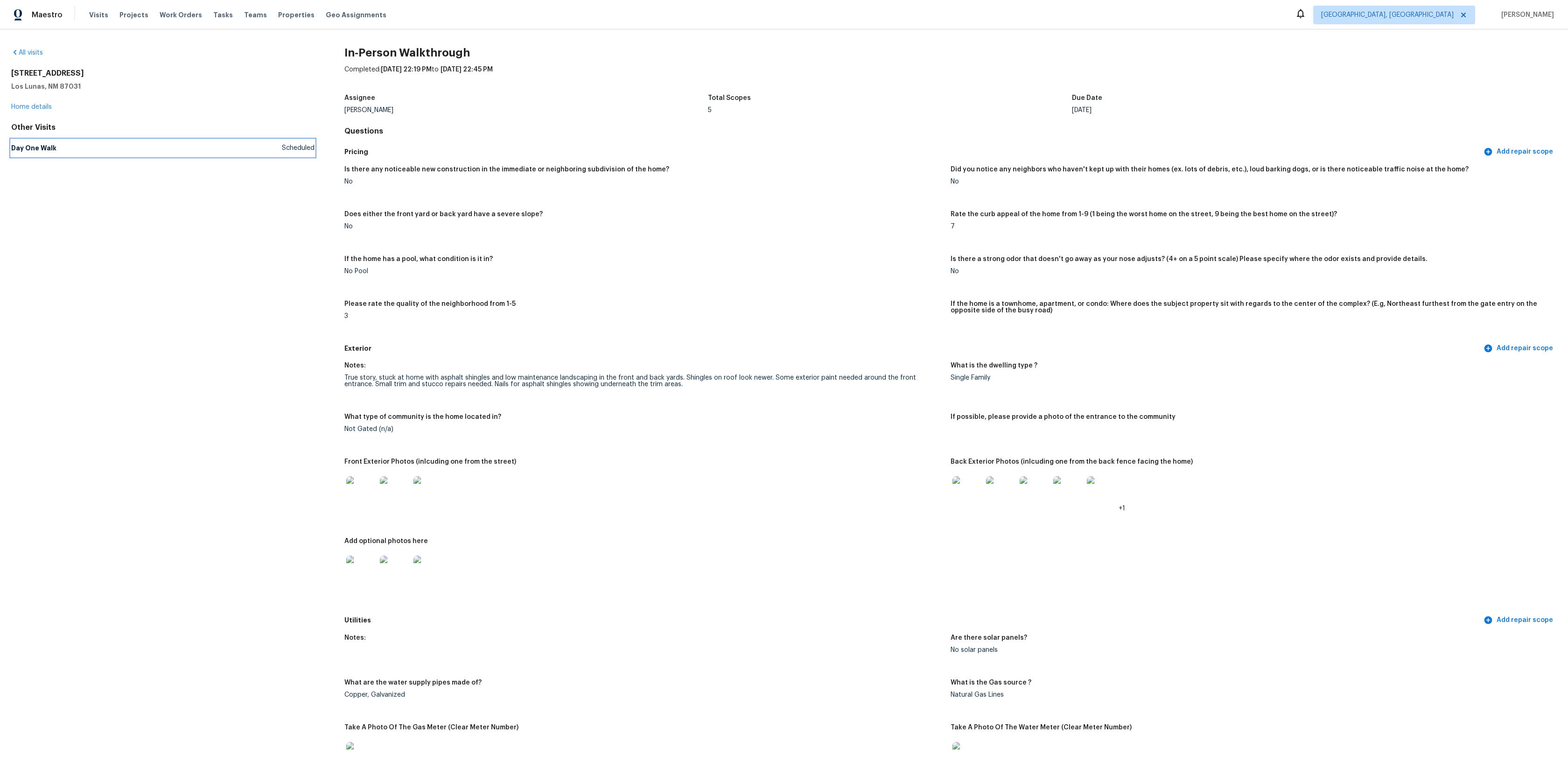
click at [38, 155] on link "Day One Walk Scheduled" at bounding box center [163, 148] width 303 height 17
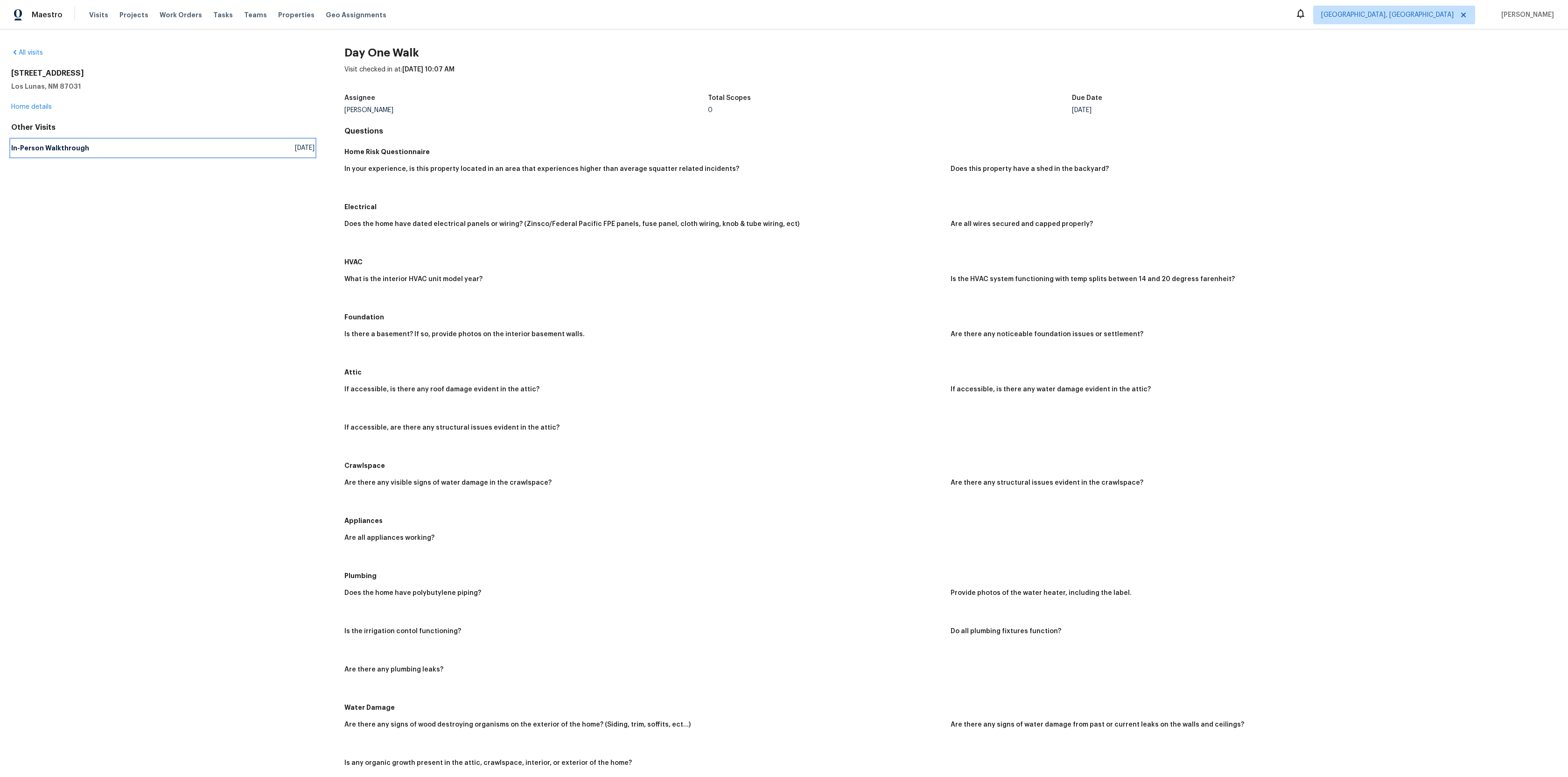
click at [38, 155] on link "In-Person Walkthrough Mon, Dec 16 2024" at bounding box center [163, 148] width 303 height 17
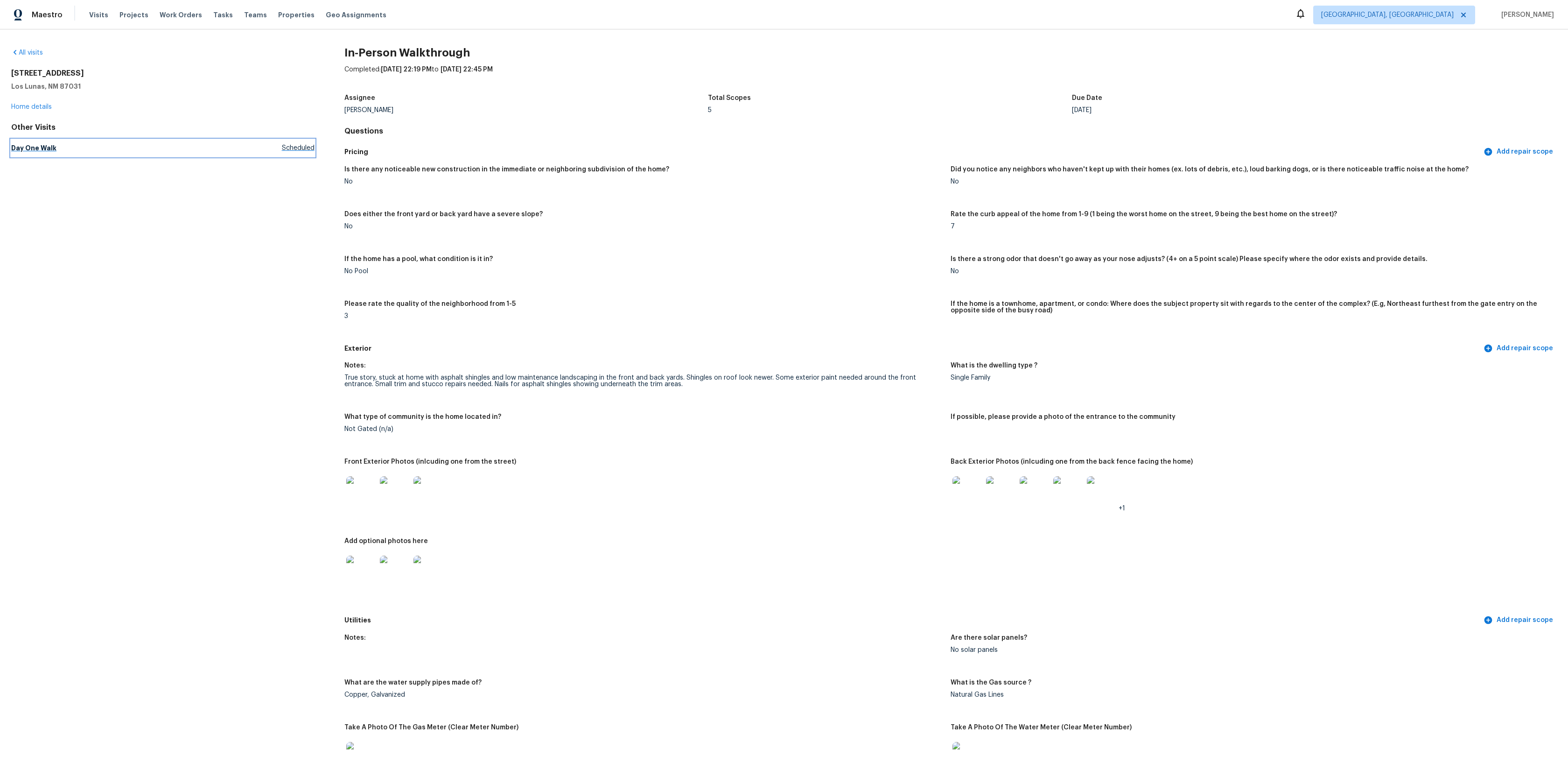
click at [38, 151] on h5 "Day One Walk" at bounding box center [33, 147] width 45 height 9
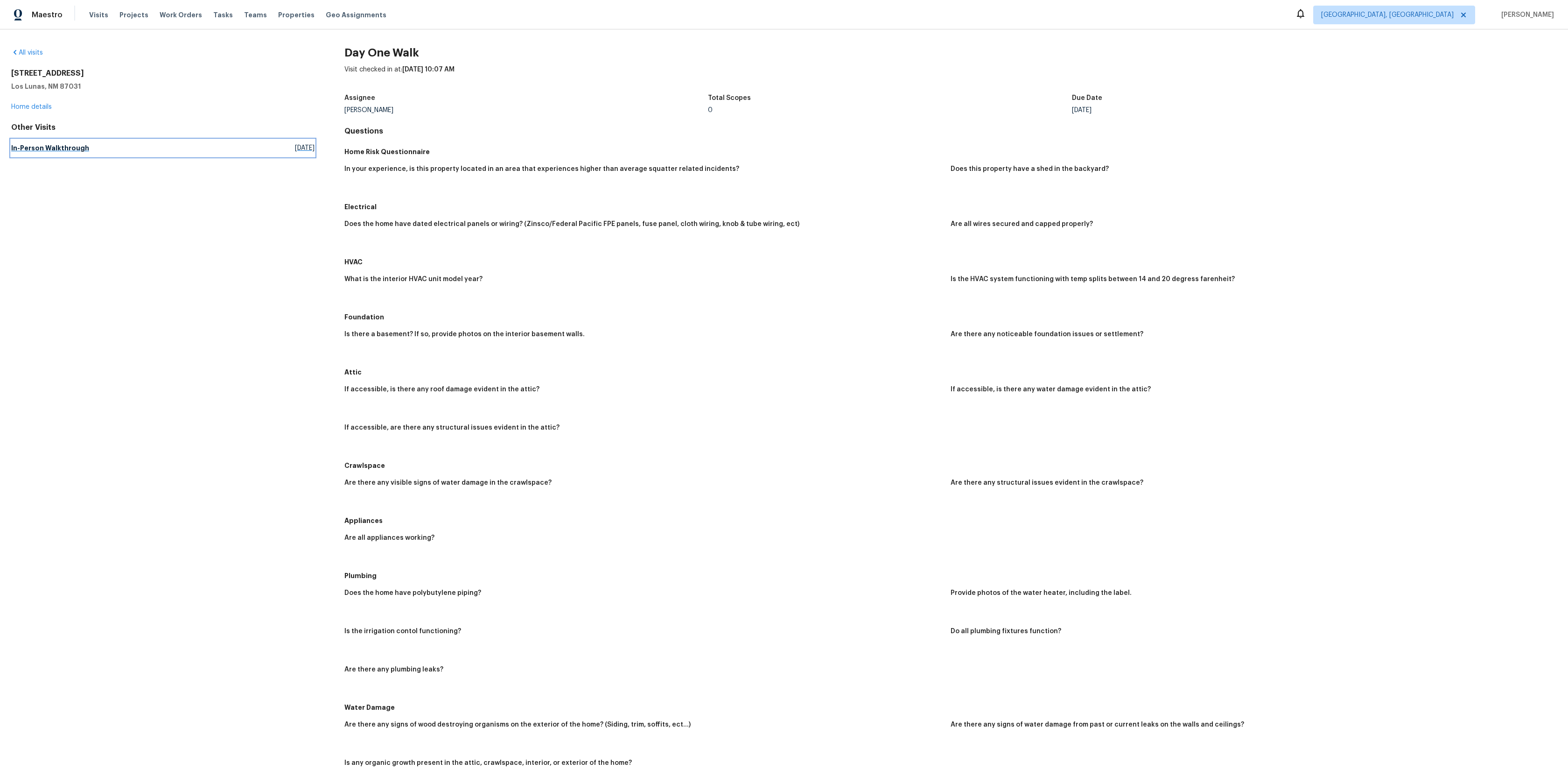
click at [35, 155] on link "In-Person Walkthrough Mon, Dec 16 2024" at bounding box center [163, 148] width 303 height 17
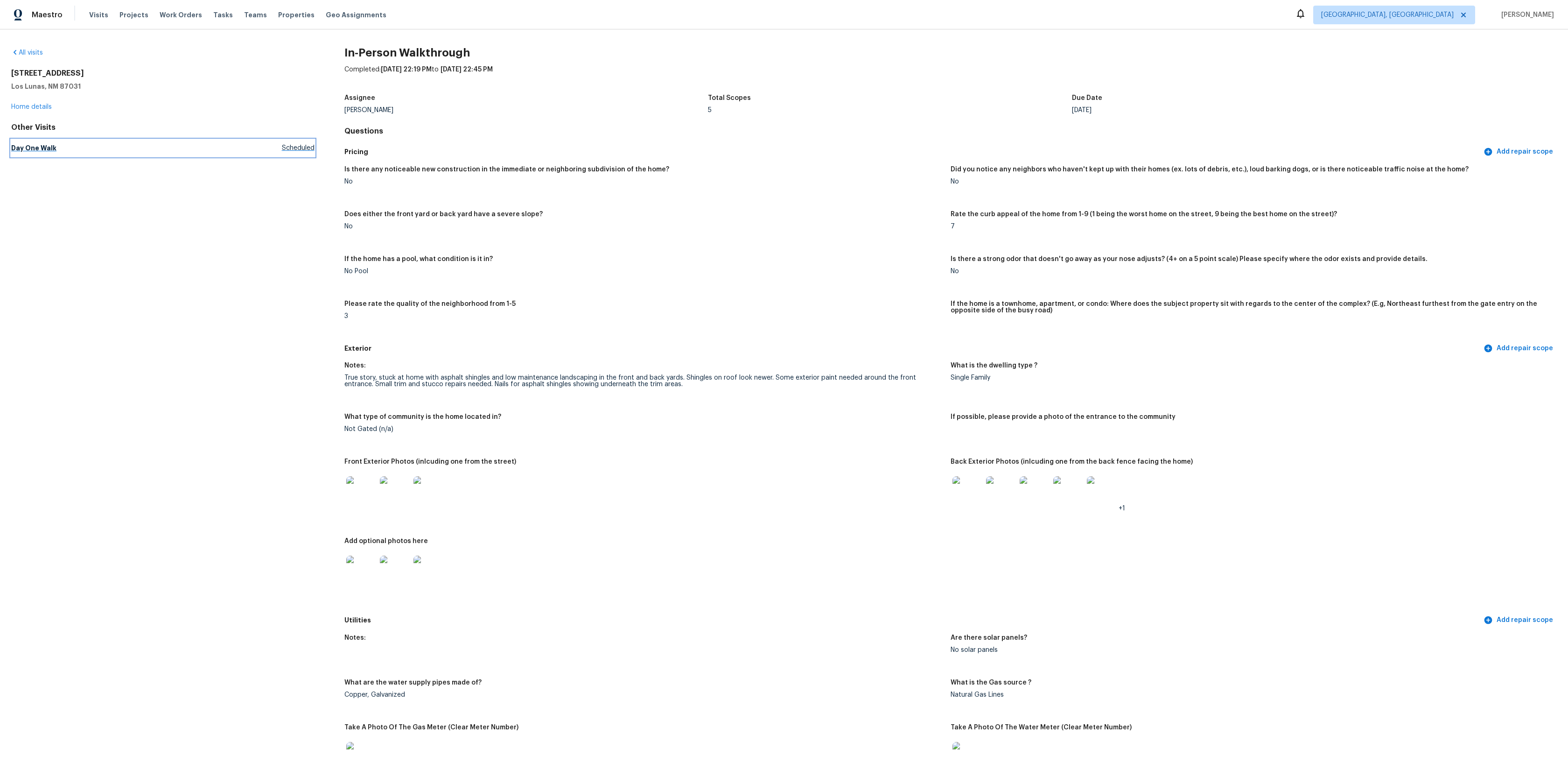
click at [32, 151] on h5 "Day One Walk" at bounding box center [33, 147] width 45 height 9
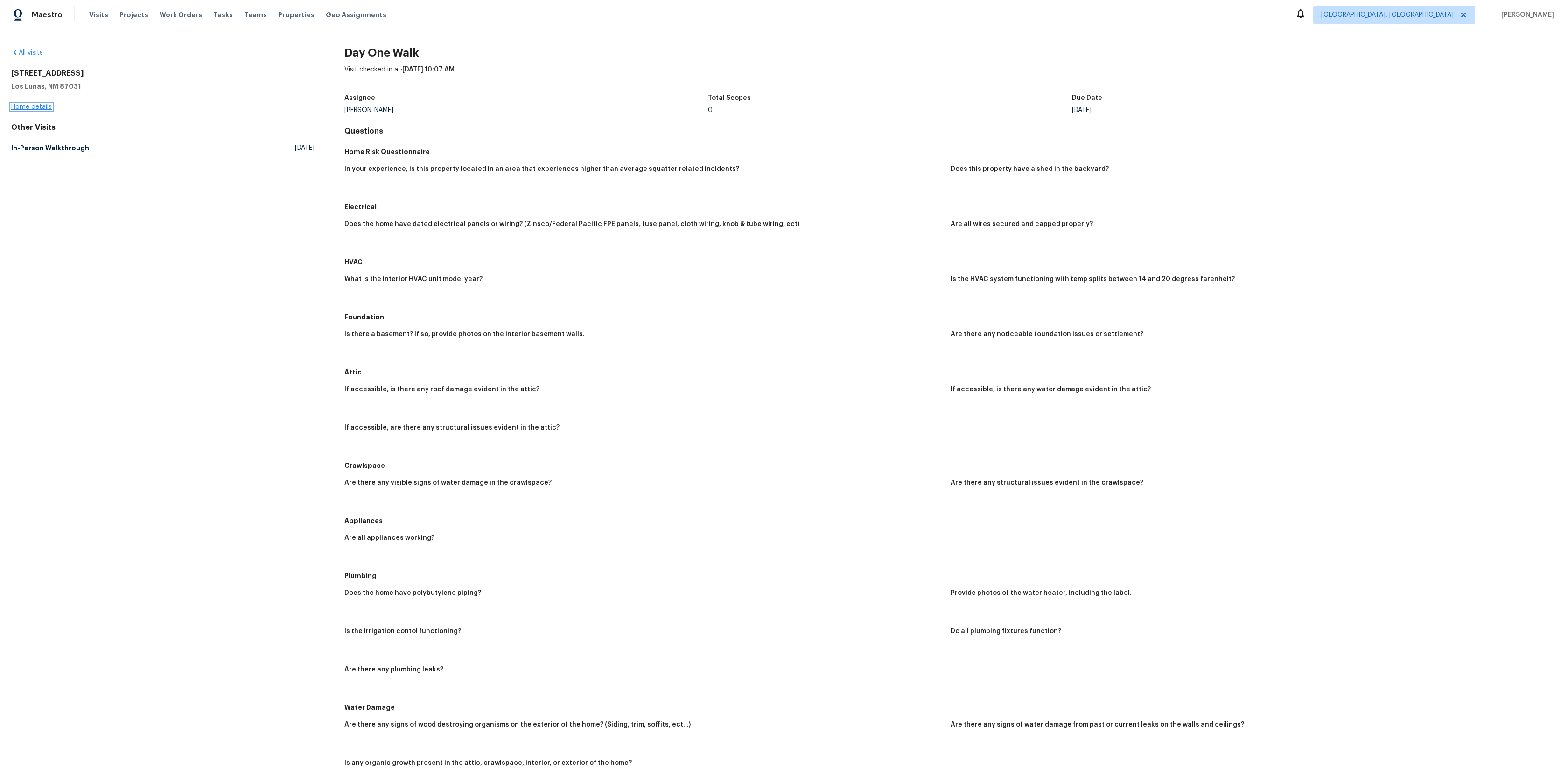
click at [22, 107] on link "Home details" at bounding box center [31, 107] width 41 height 7
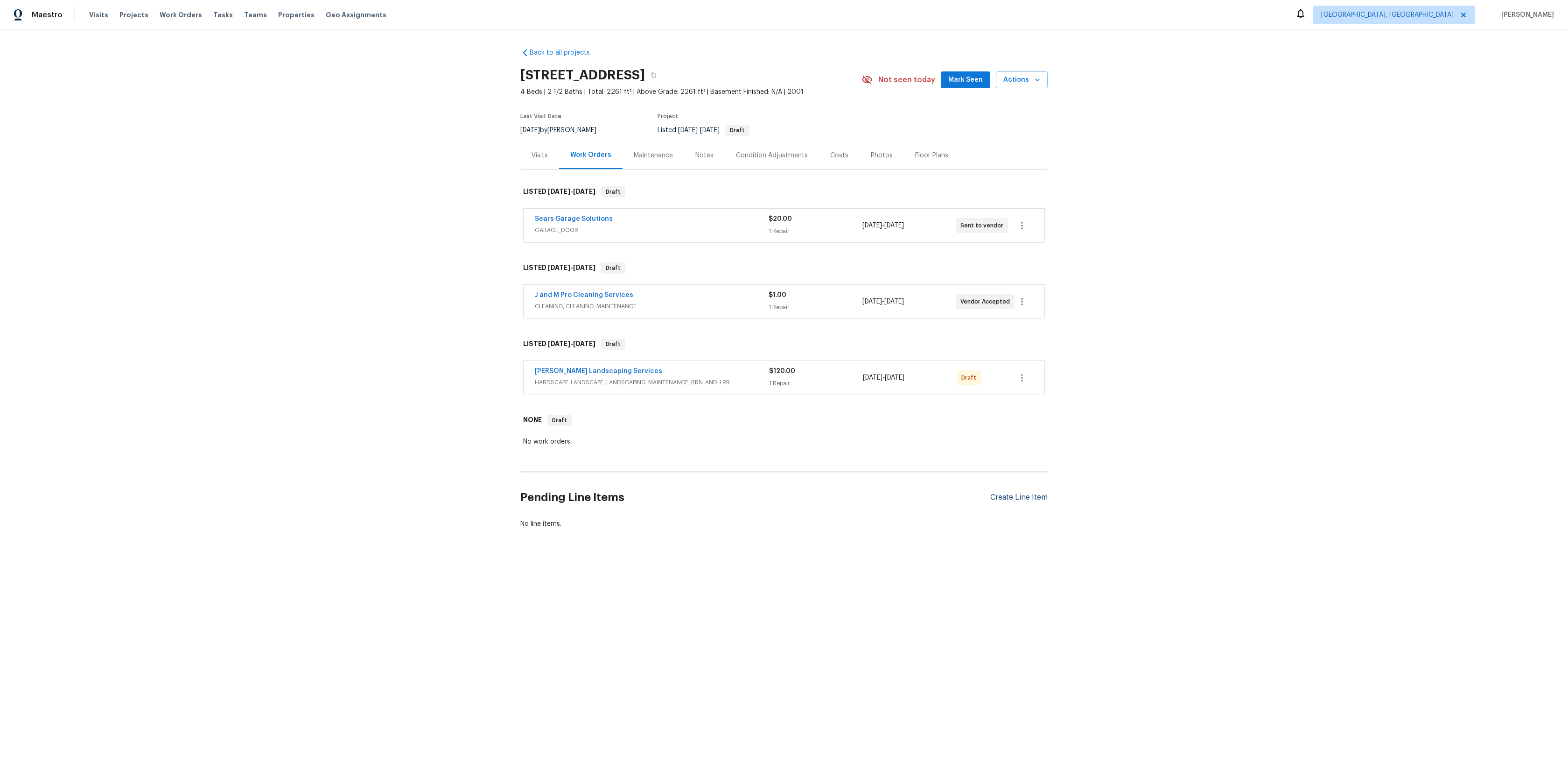
click at [1009, 494] on div "Create Line Item" at bounding box center [1019, 497] width 57 height 9
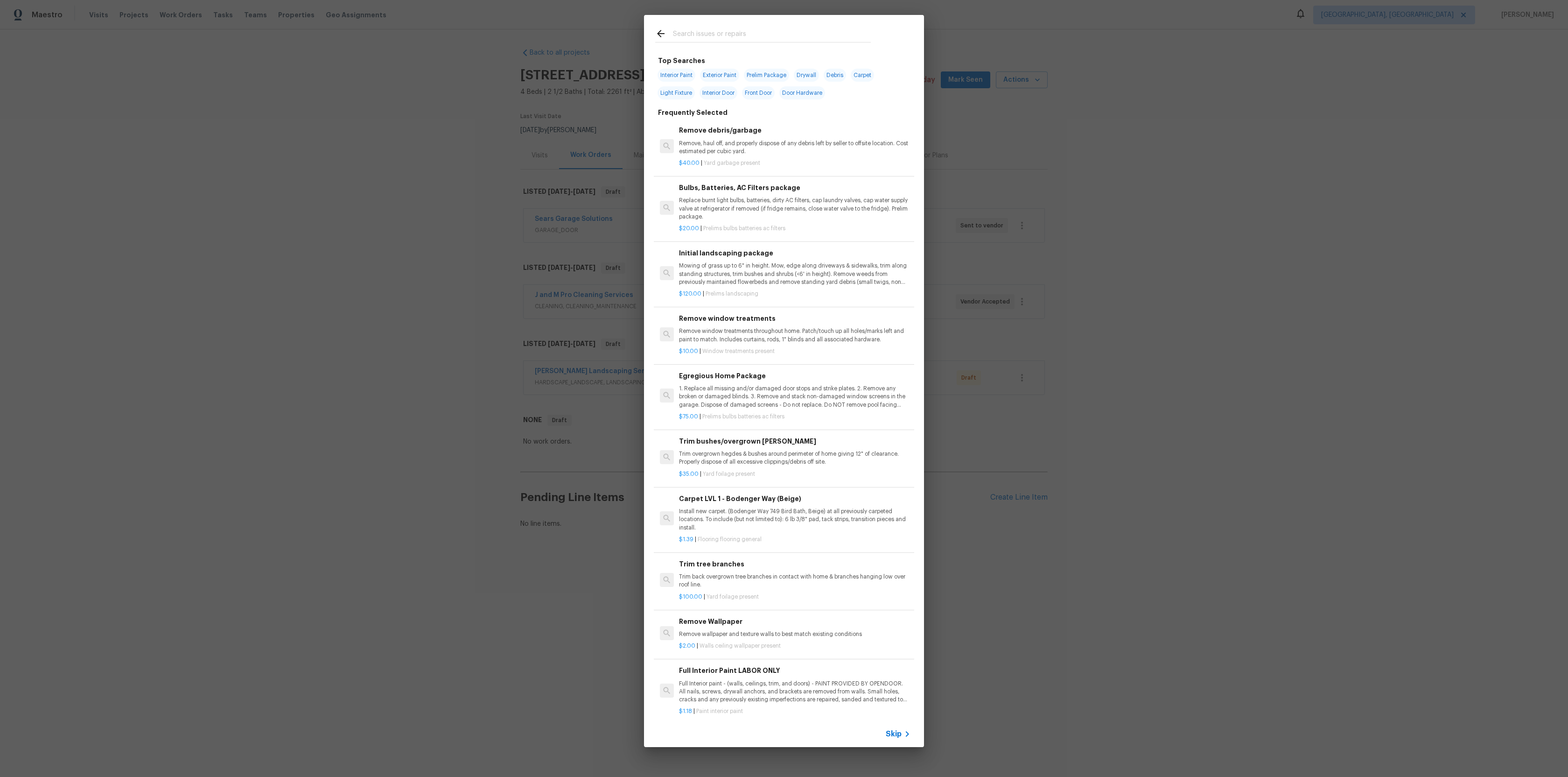
scroll to position [7, 0]
click at [756, 510] on p "Install new carpet. (Bodenger Way 749 Bird Bath, Beige) at all previously carpe…" at bounding box center [795, 513] width 231 height 24
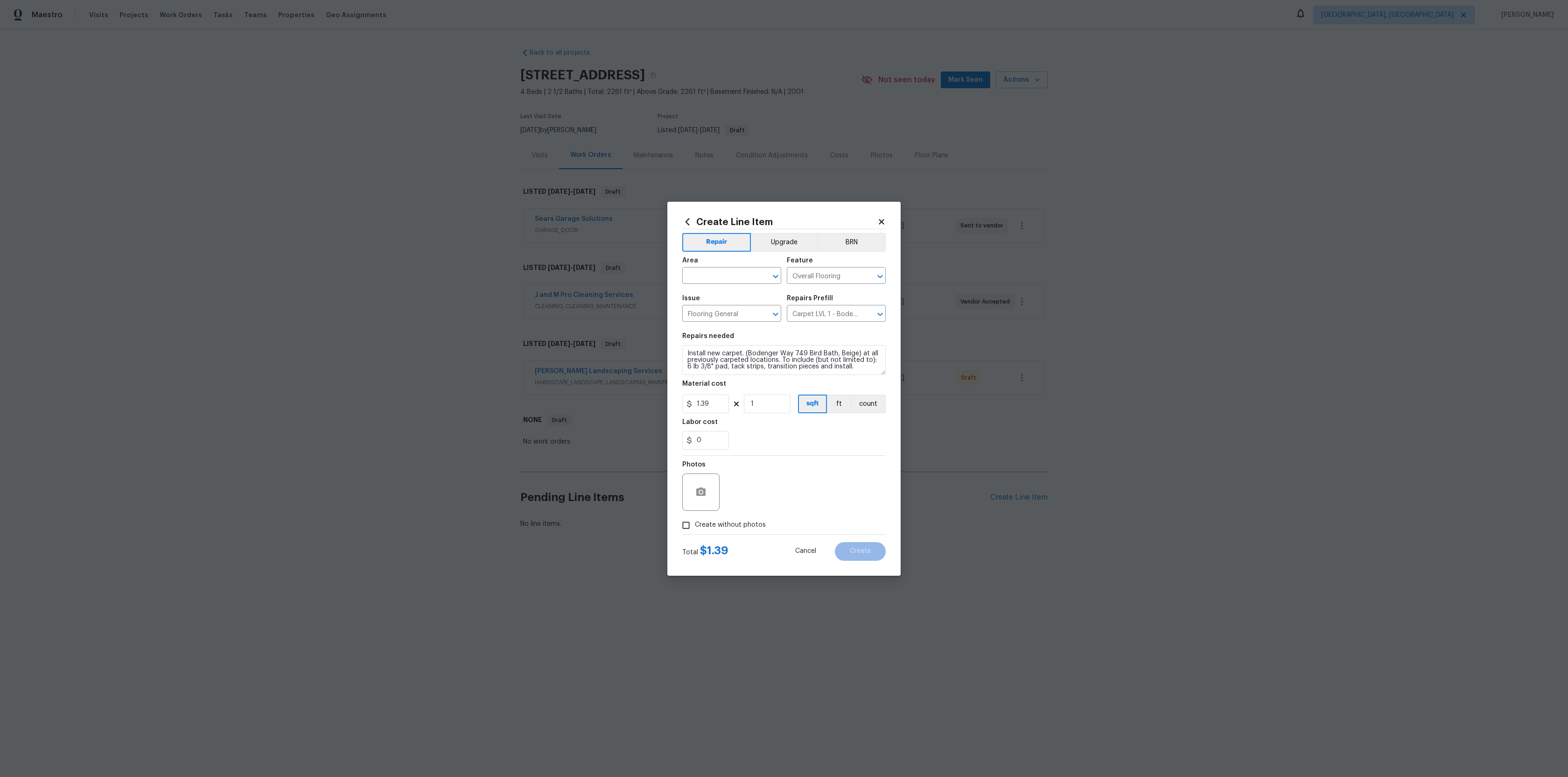
click at [706, 519] on label "Create without photos" at bounding box center [721, 525] width 89 height 18
click at [695, 519] on input "Create without photos" at bounding box center [685, 525] width 18 height 18
checkbox input "true"
click at [773, 494] on textarea at bounding box center [806, 491] width 159 height 37
click at [755, 278] on div "​" at bounding box center [732, 276] width 99 height 15
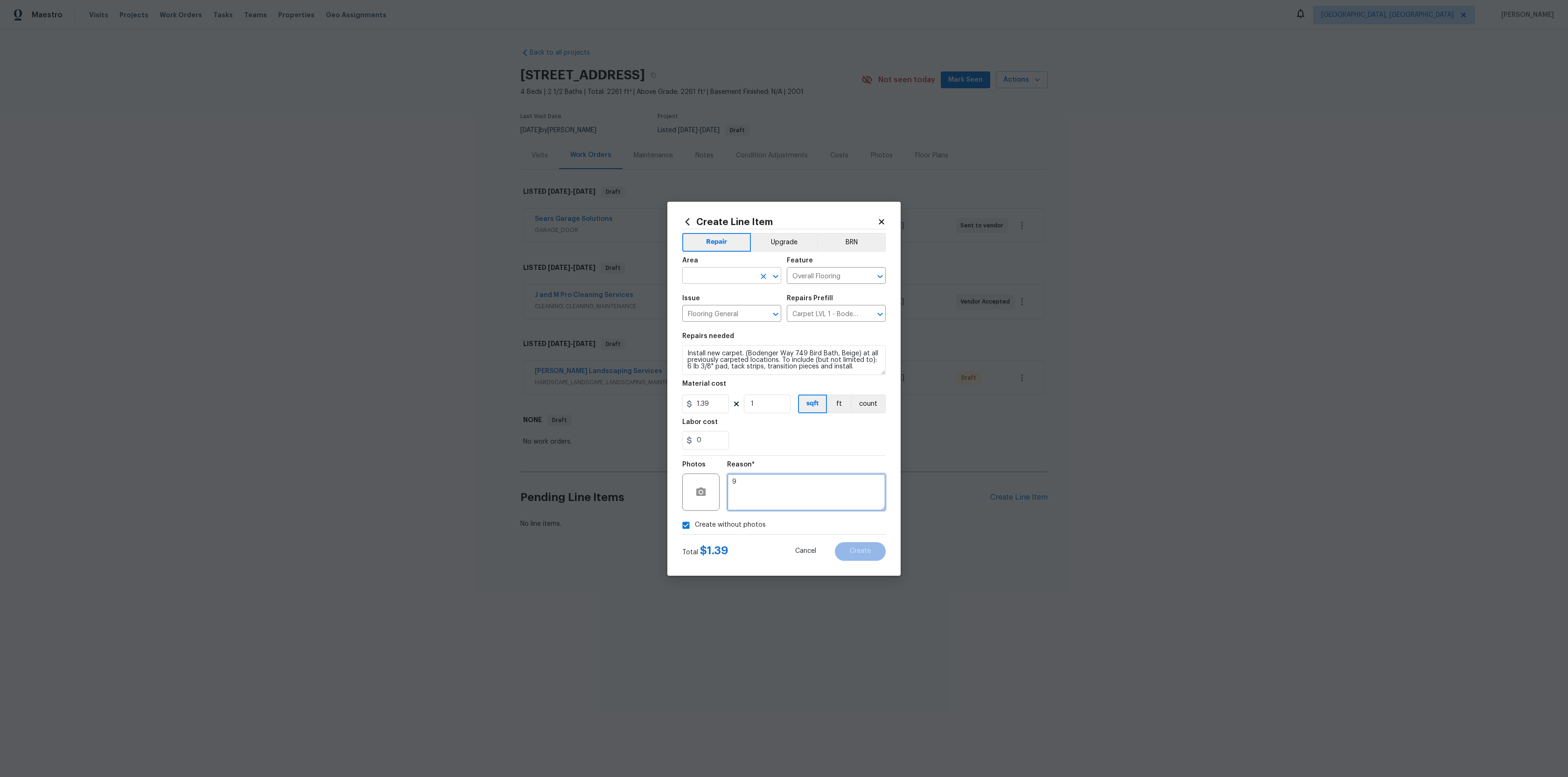
type textarea "9"
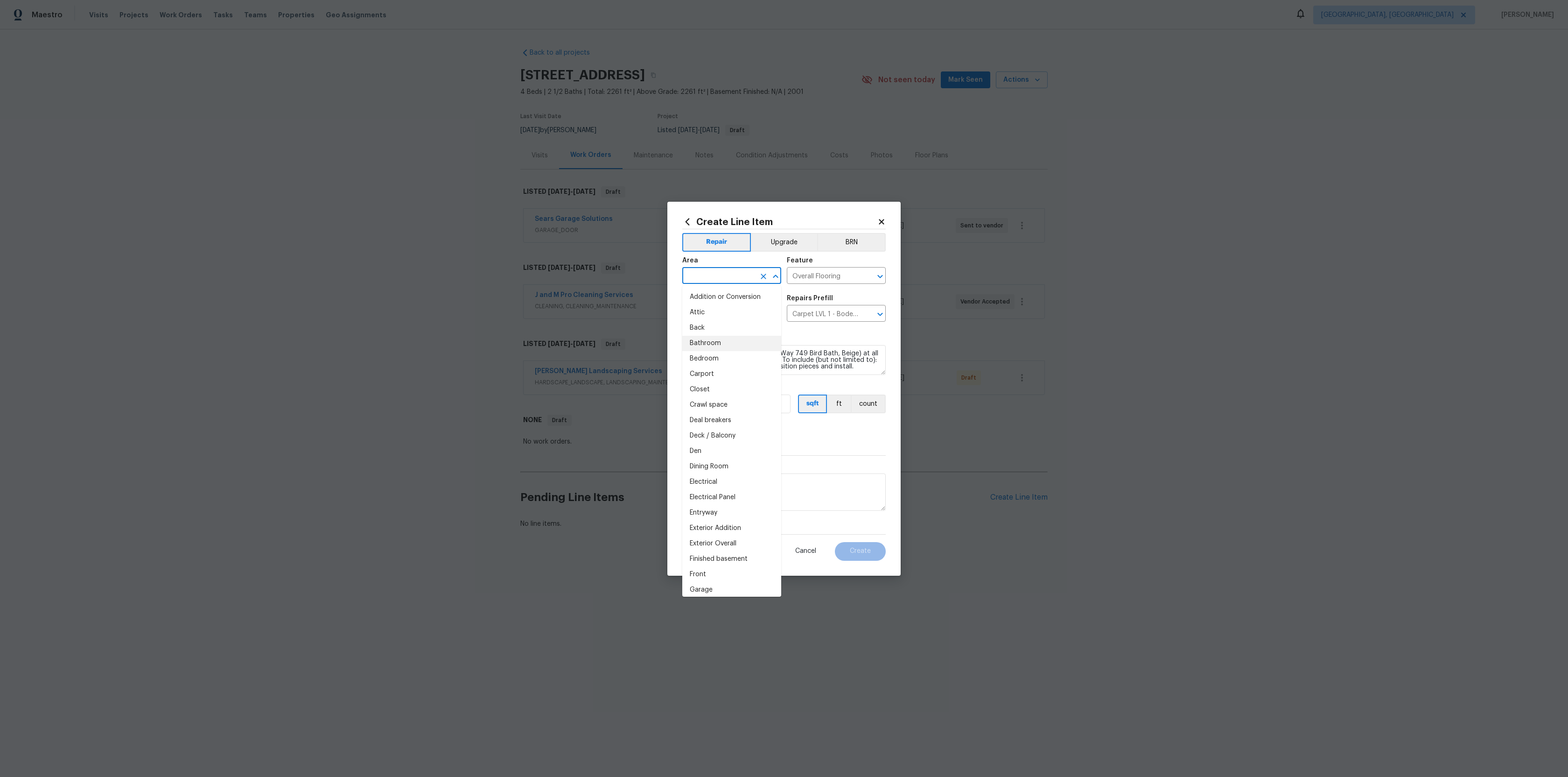
click at [732, 336] on li "Bathroom" at bounding box center [732, 343] width 99 height 15
type input "Bathroom"
click at [873, 540] on div "Total $ 1.39 Cancel Create" at bounding box center [784, 547] width 203 height 26
click at [873, 543] on button "Create" at bounding box center [861, 551] width 51 height 19
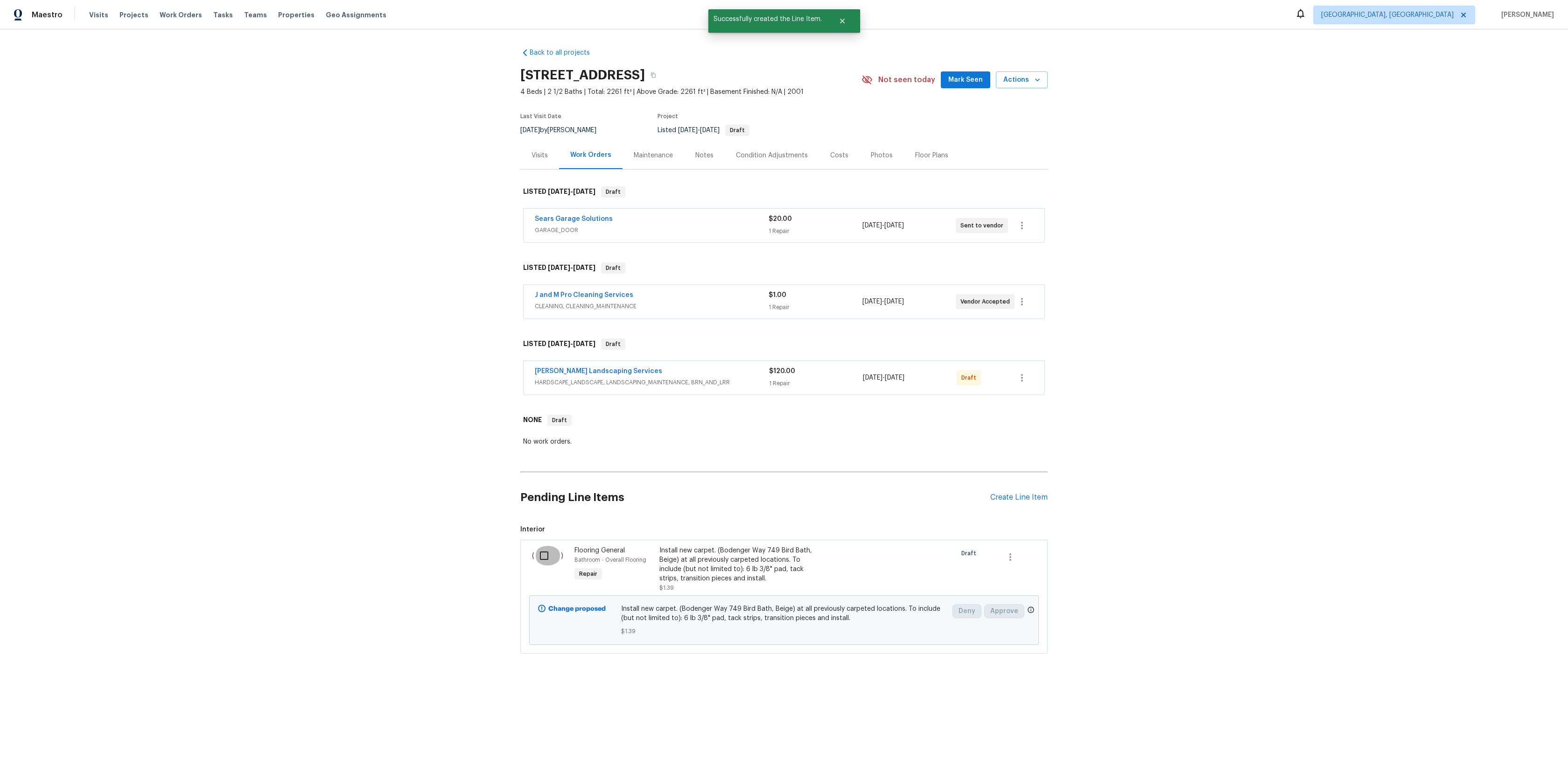
click at [547, 559] on input "checkbox" at bounding box center [548, 555] width 27 height 19
checkbox input "true"
click at [1501, 751] on span "Create Work Order" at bounding box center [1514, 753] width 62 height 12
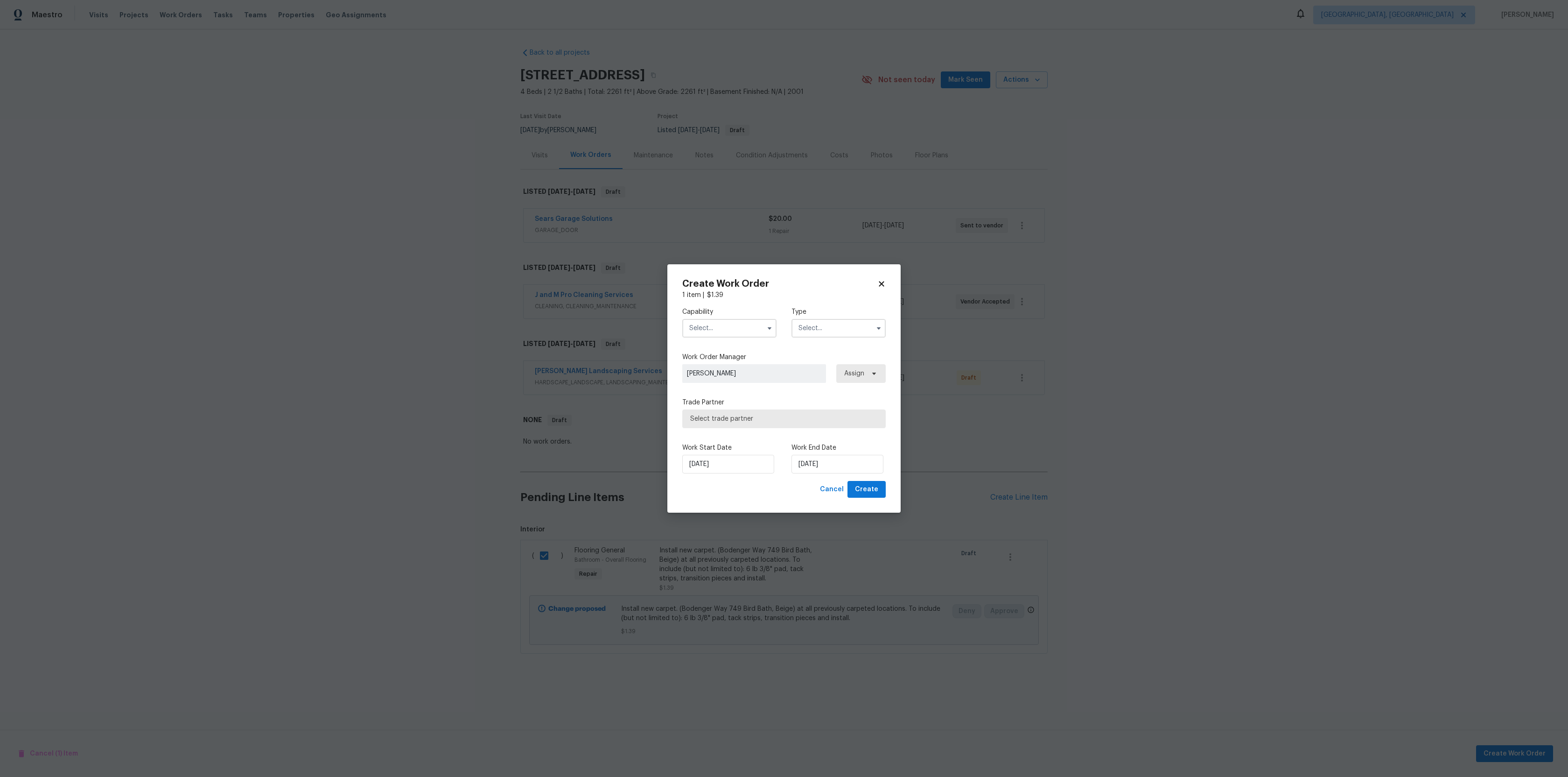
click at [758, 328] on input "text" at bounding box center [729, 328] width 94 height 19
click at [752, 365] on div "Appliance" at bounding box center [729, 365] width 89 height 17
type input "Appliance"
click at [836, 334] on input "text" at bounding box center [838, 328] width 94 height 19
click at [829, 363] on span "Hoa Violation" at bounding box center [821, 365] width 41 height 7
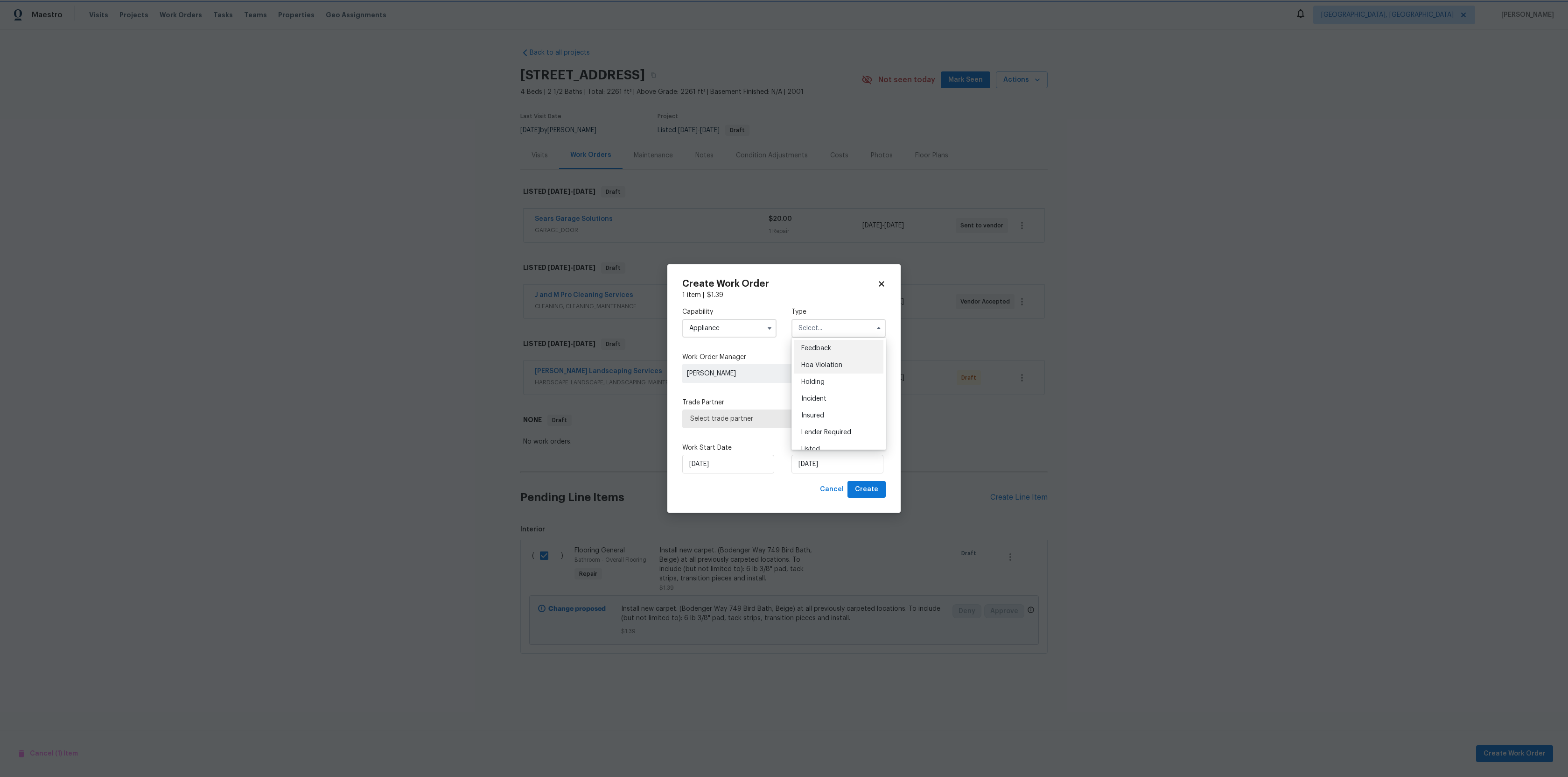
type input "Hoa Violation"
click at [740, 412] on span "Select trade partner" at bounding box center [784, 418] width 203 height 19
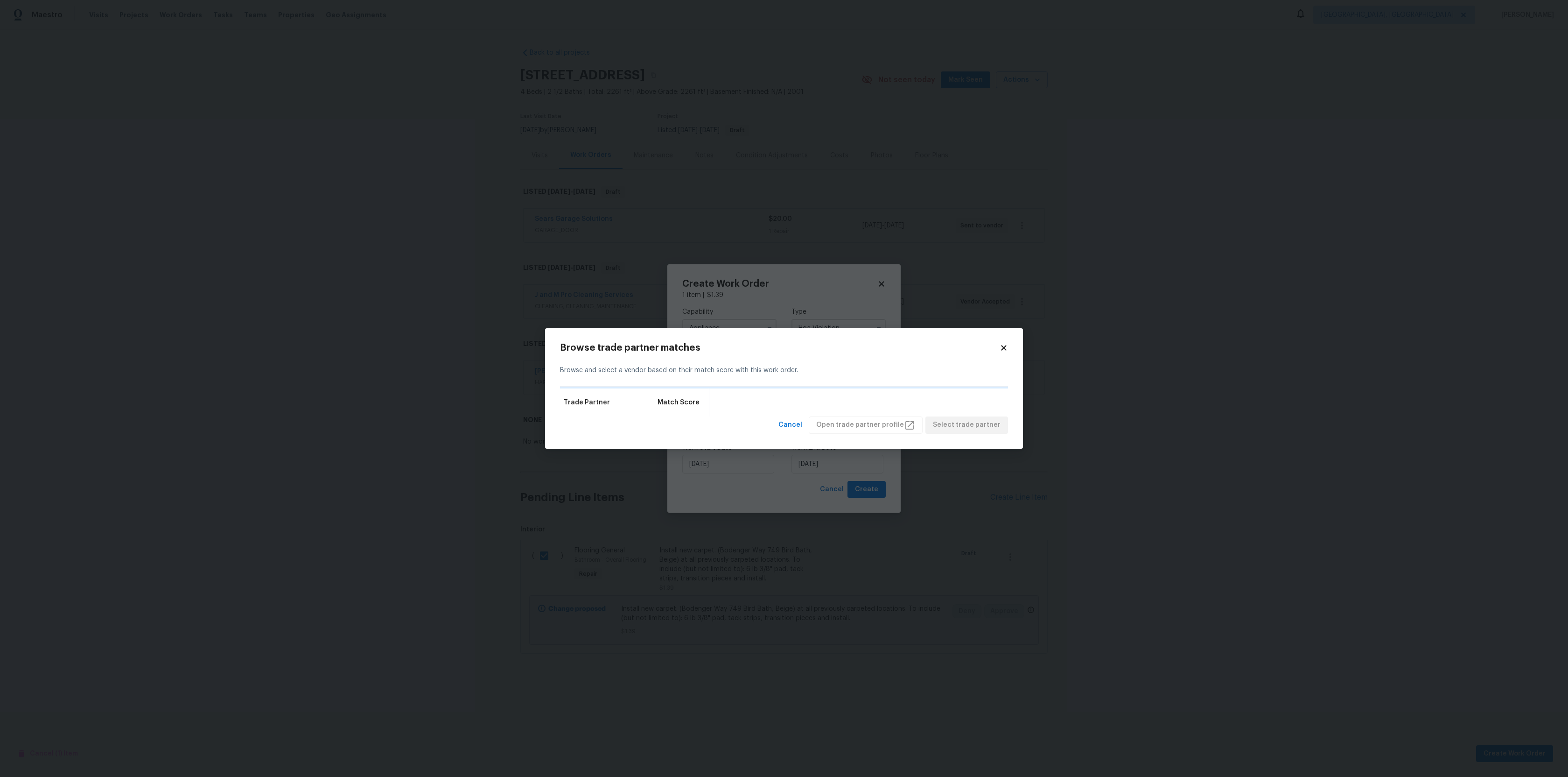
click at [740, 412] on div "Trade Partner Match Score" at bounding box center [784, 403] width 448 height 28
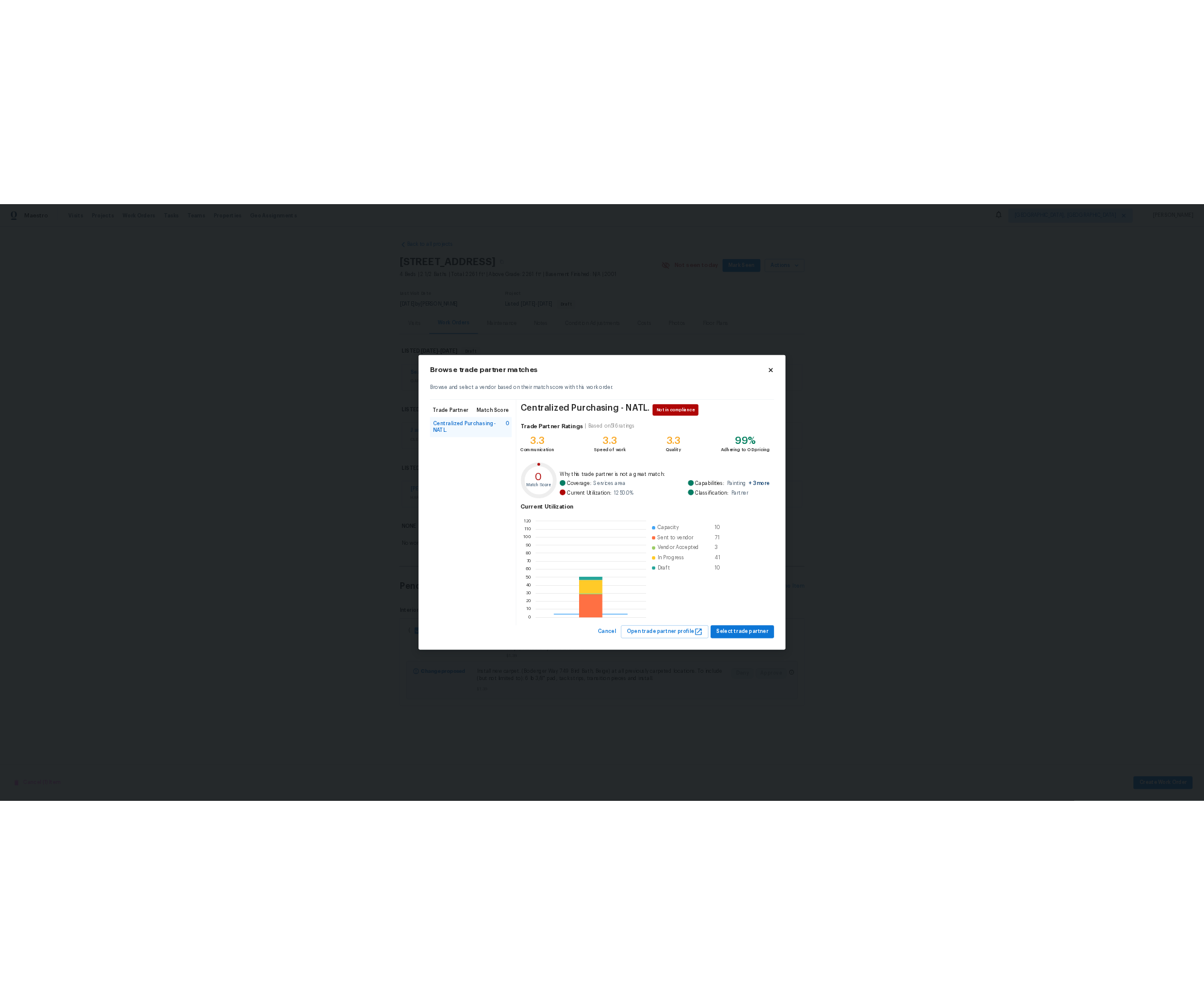
scroll to position [169, 186]
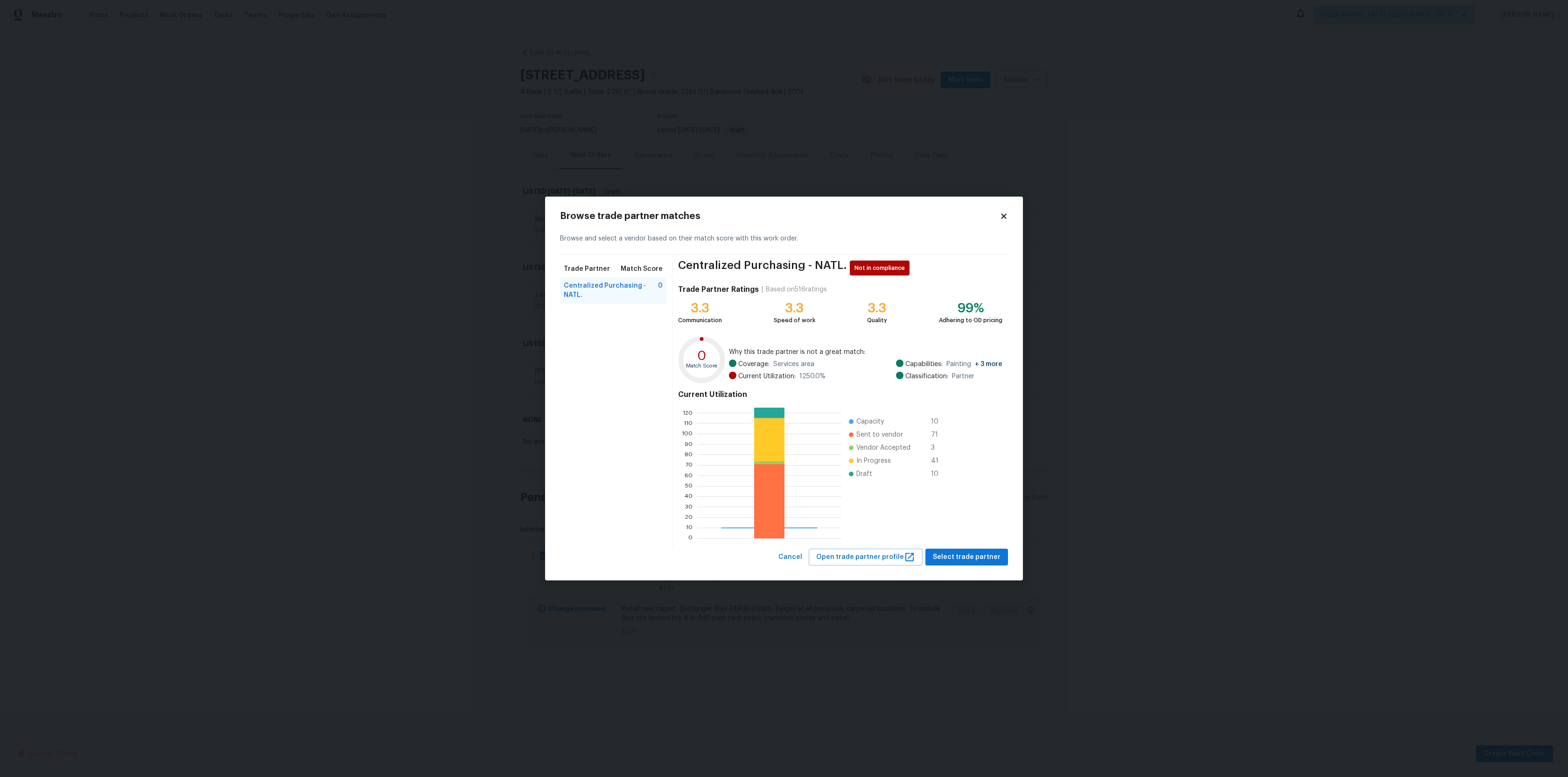
click at [587, 293] on span "Centralized Purchasing - NATL." at bounding box center [611, 290] width 94 height 19
drag, startPoint x: 564, startPoint y: 285, endPoint x: 637, endPoint y: 281, distance: 73.1
click at [637, 282] on span "Centralized Purchasing - NATL." at bounding box center [611, 290] width 94 height 19
copy span "Centralized Purchasing"
click at [949, 557] on span "Select trade partner" at bounding box center [967, 557] width 68 height 12
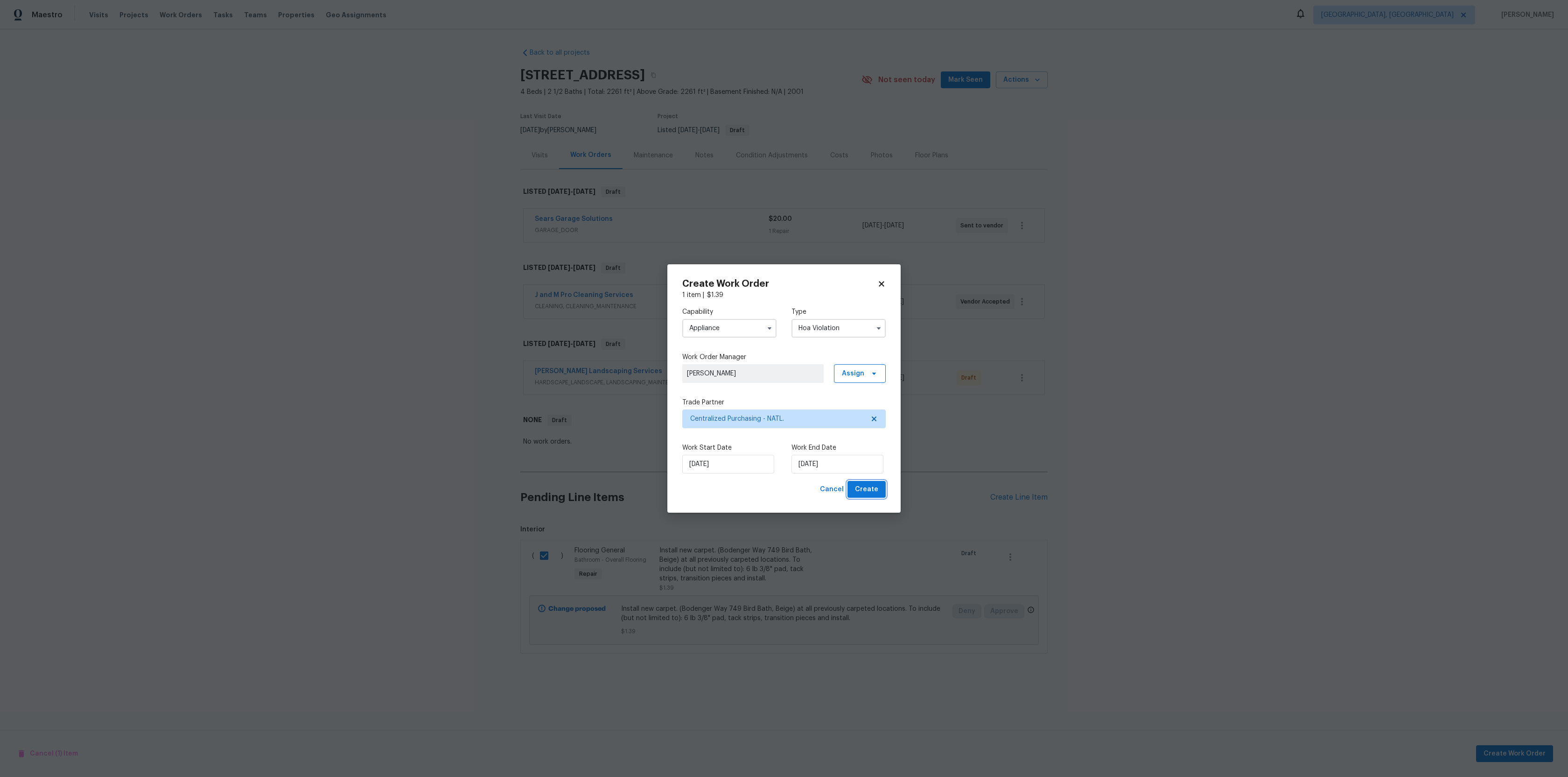
click at [881, 492] on button "Create" at bounding box center [866, 490] width 38 height 17
checkbox input "false"
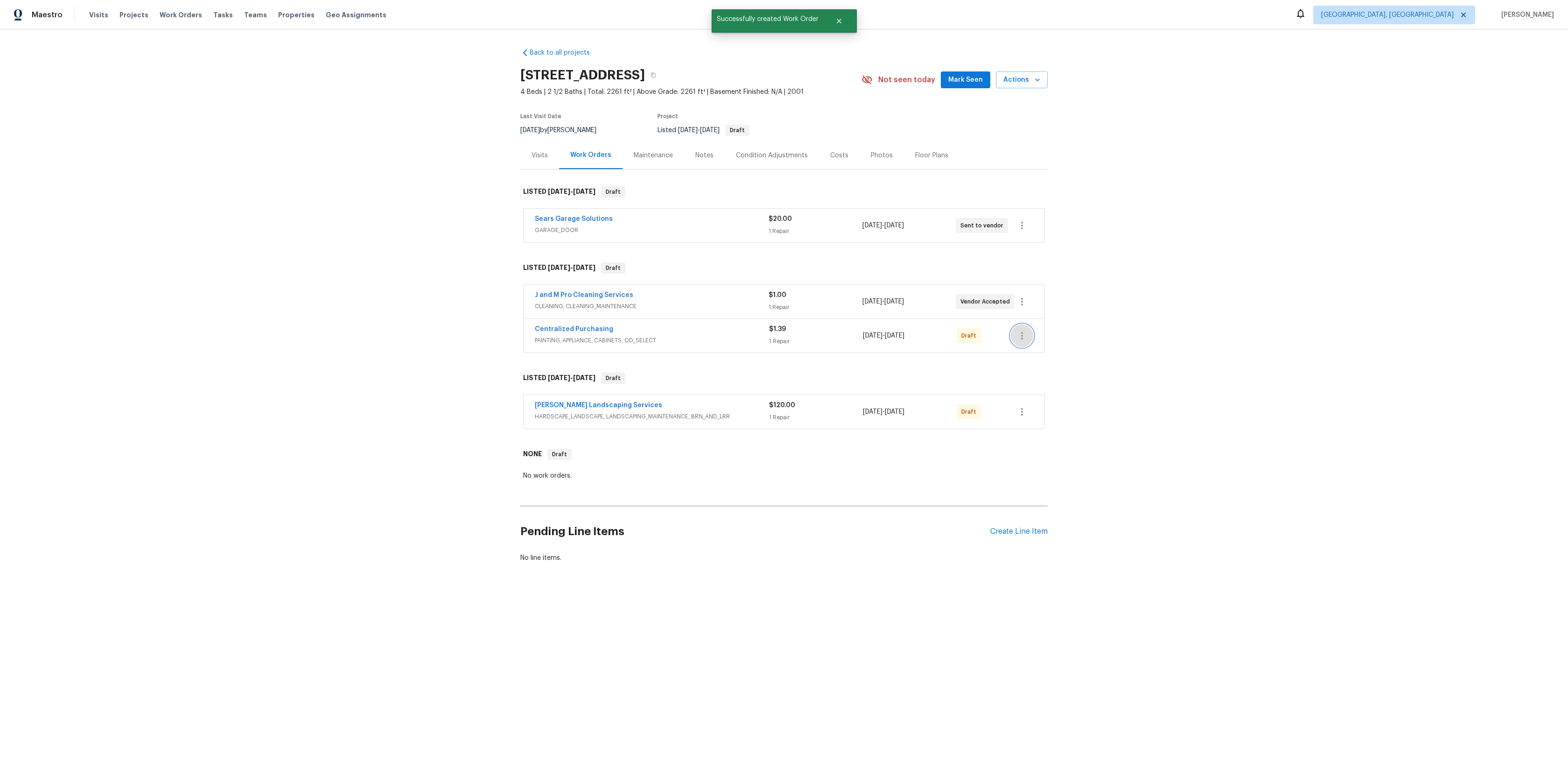
click at [1027, 340] on icon "button" at bounding box center [1022, 336] width 11 height 11
click at [1060, 398] on li "View In Trade Partner Portal" at bounding box center [1063, 397] width 104 height 15
